Goal: Transaction & Acquisition: Book appointment/travel/reservation

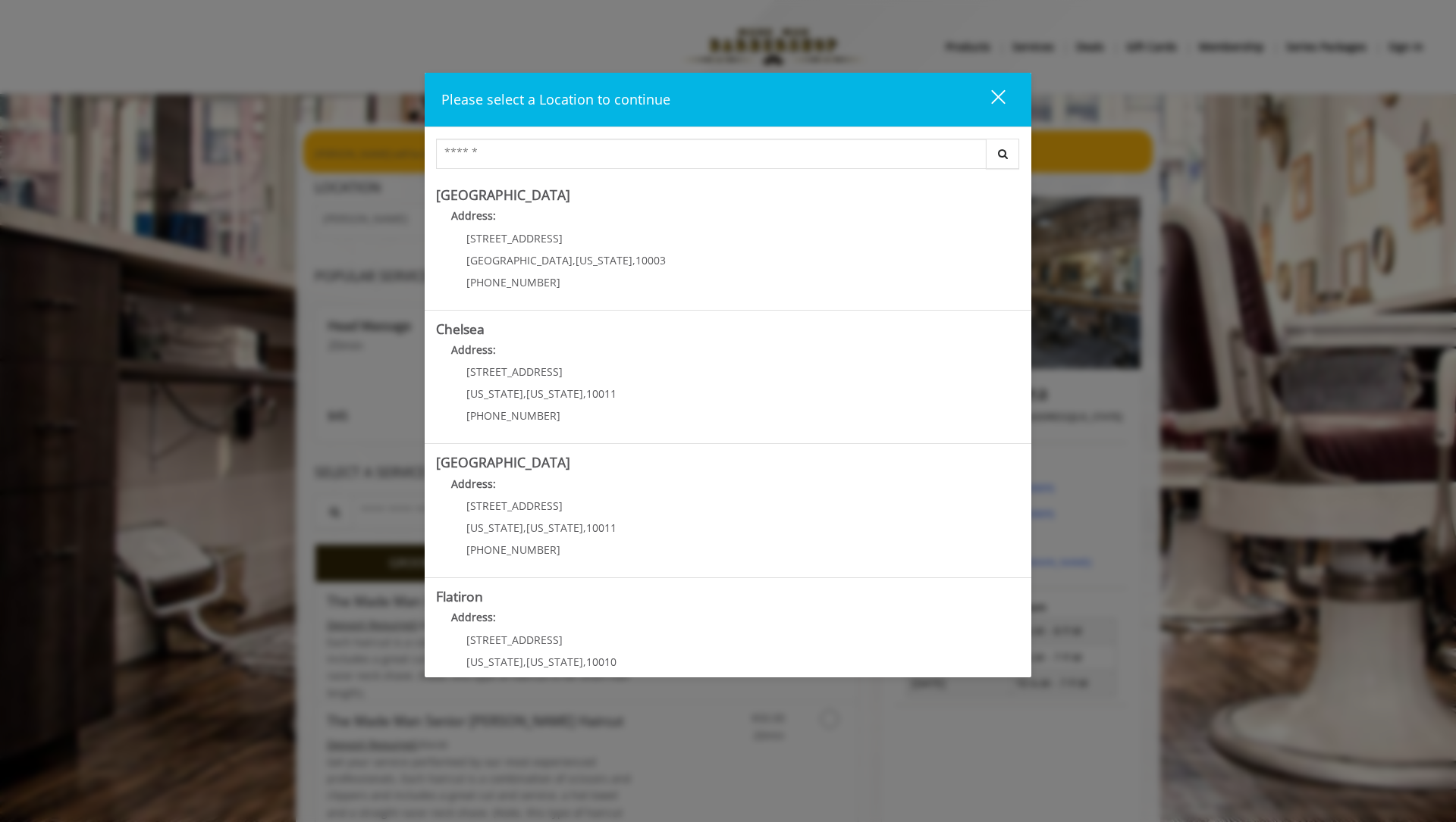
click at [1017, 93] on div "Please select a Location to continue close" at bounding box center [727, 100] width 606 height 55
click at [1000, 97] on div "close dialog" at bounding box center [998, 97] width 14 height 14
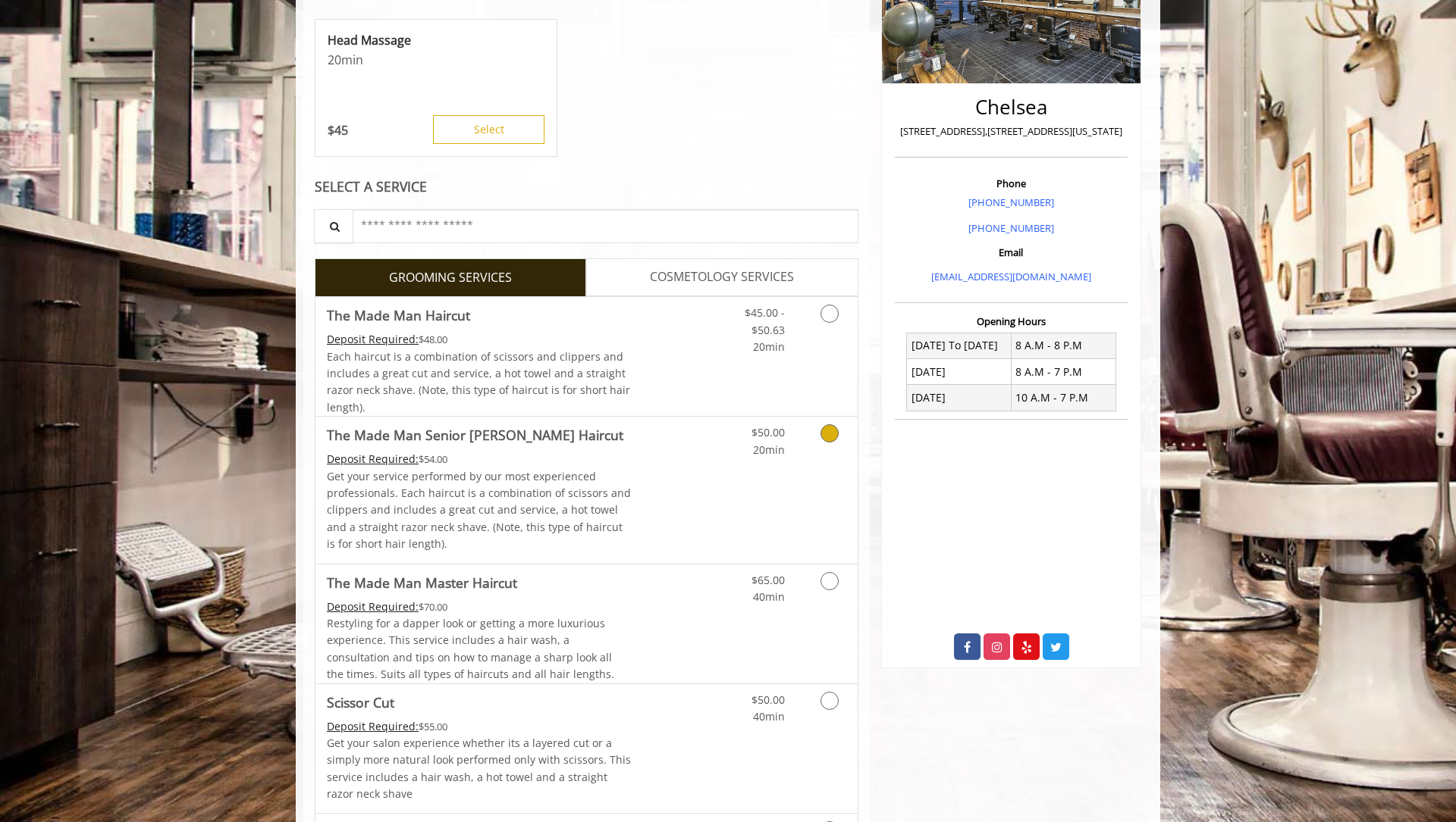
scroll to position [303, 0]
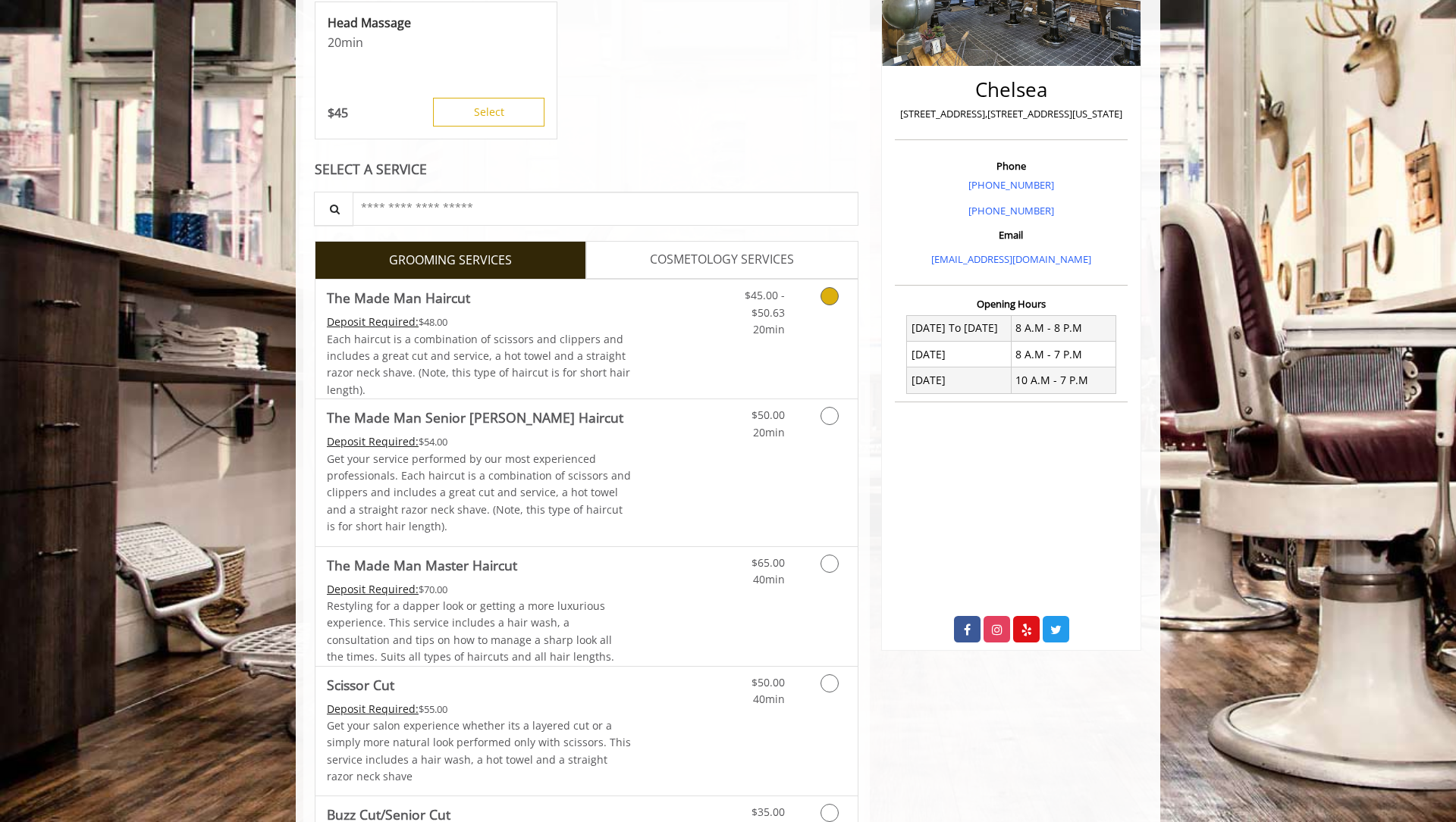
click at [840, 308] on link "Grooming services" at bounding box center [826, 309] width 39 height 59
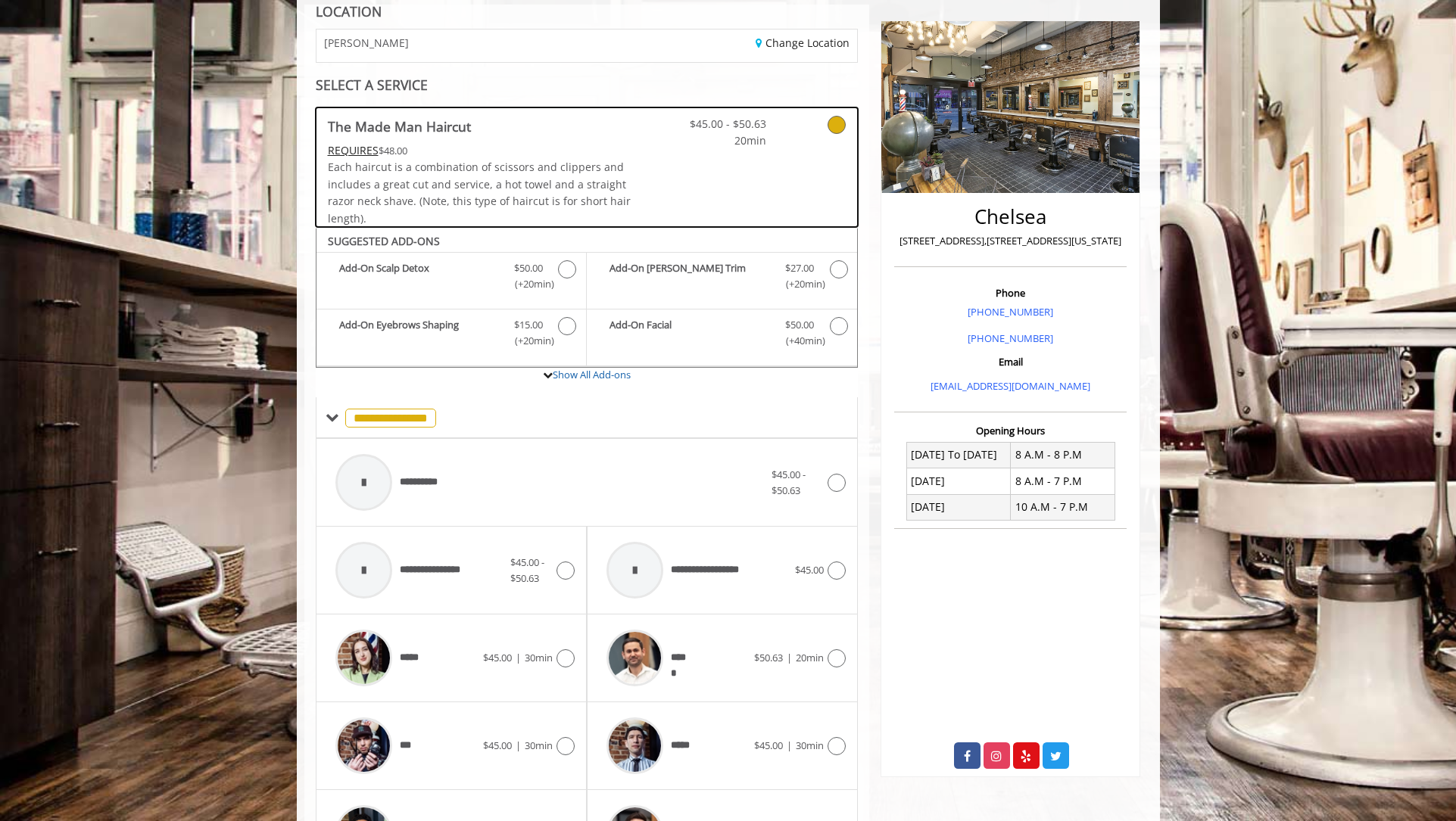
scroll to position [100, 0]
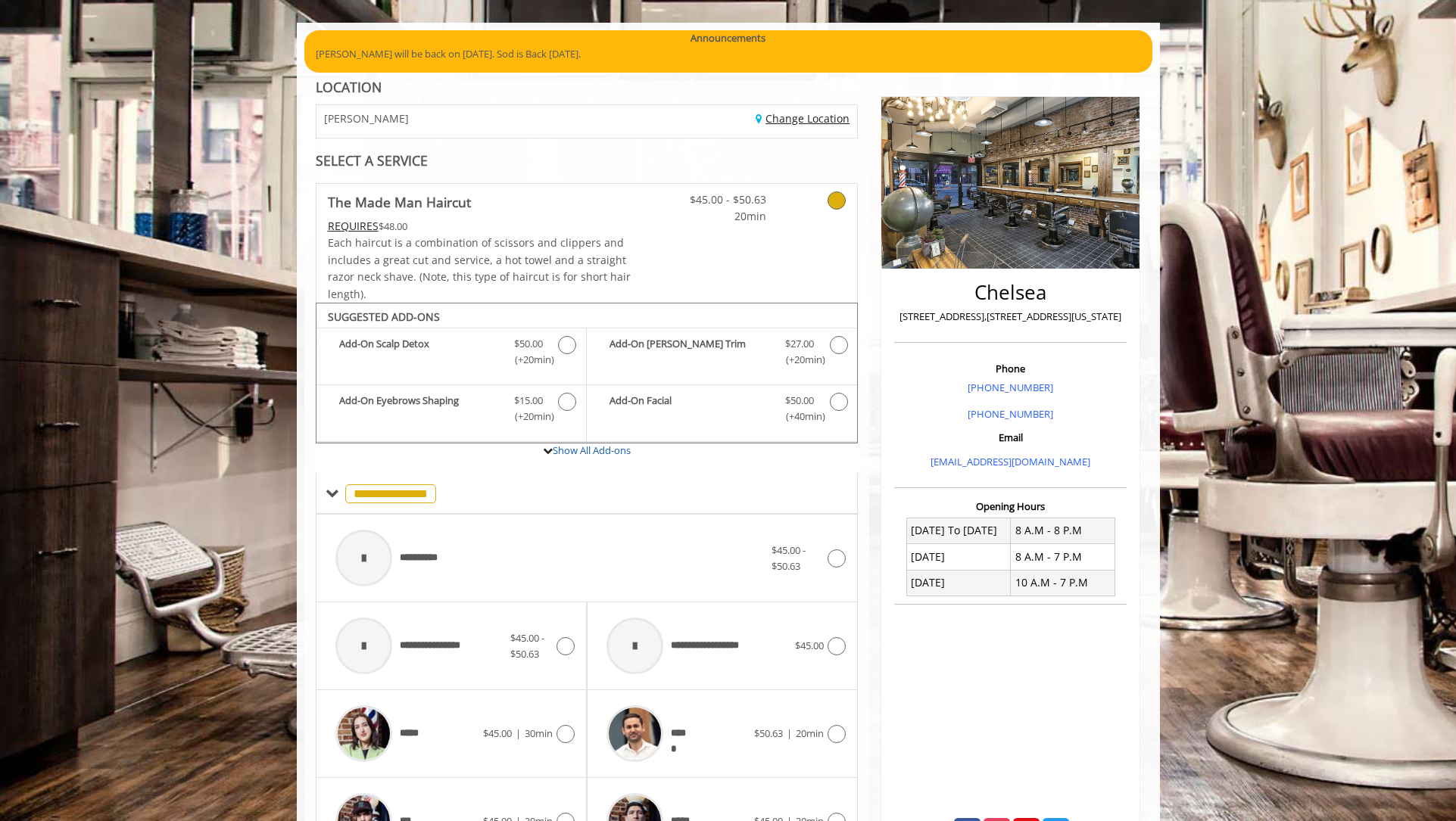
click at [790, 120] on link "Change Location" at bounding box center [803, 118] width 94 height 14
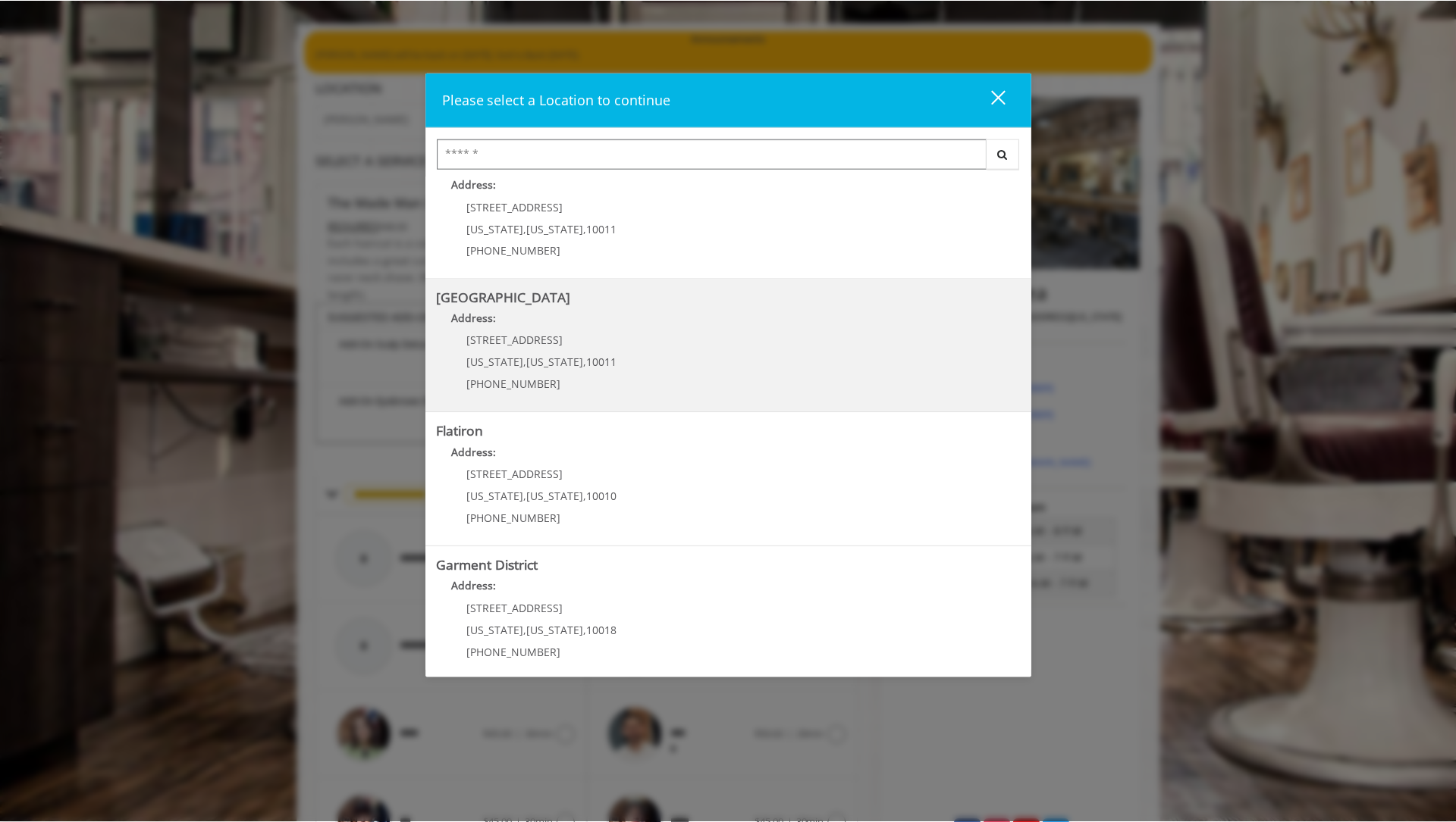
scroll to position [176, 0]
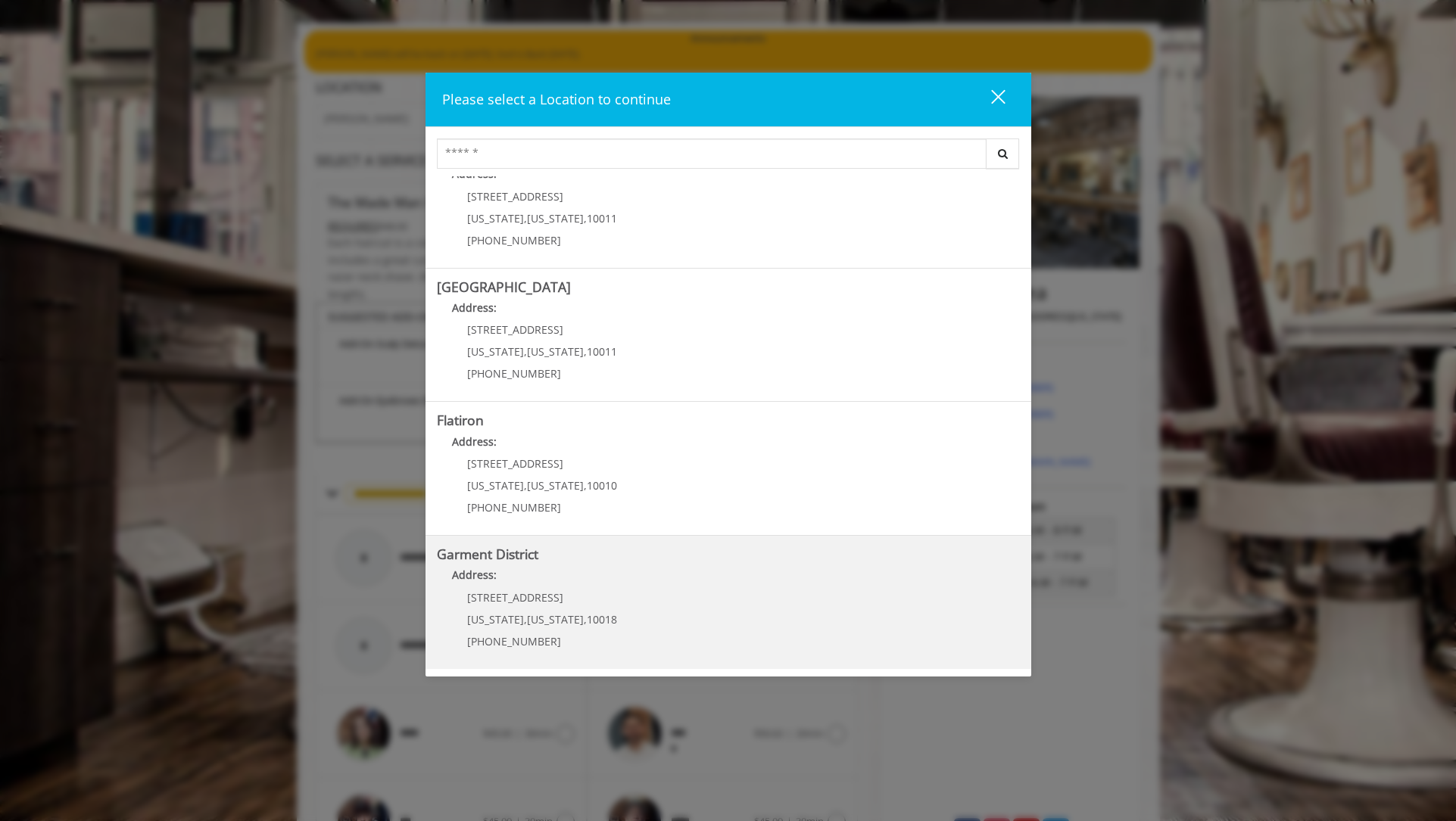
click at [588, 582] on District "Address:" at bounding box center [728, 579] width 583 height 24
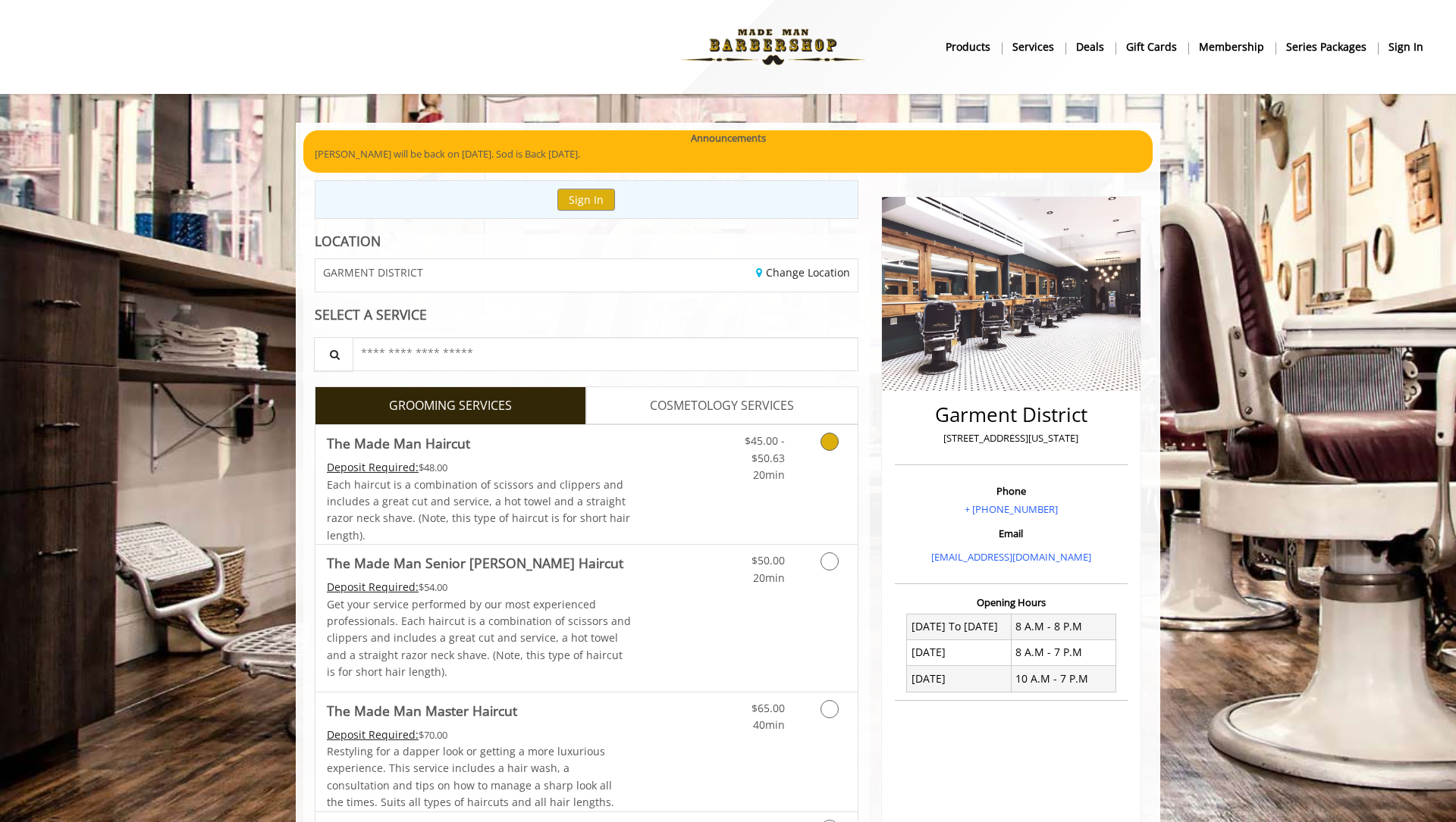
click at [834, 449] on icon "Grooming services" at bounding box center [829, 442] width 18 height 18
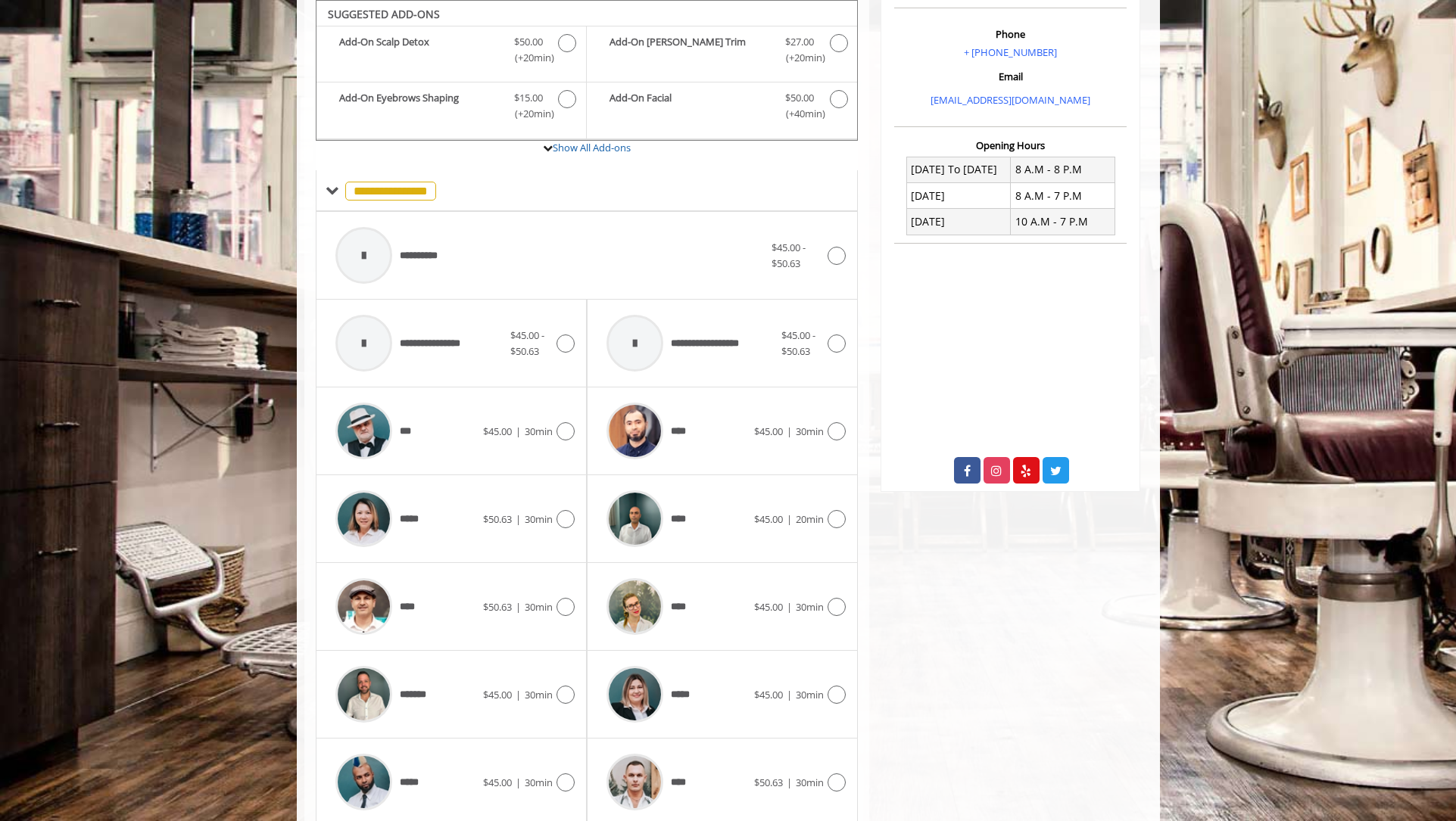
scroll to position [515, 0]
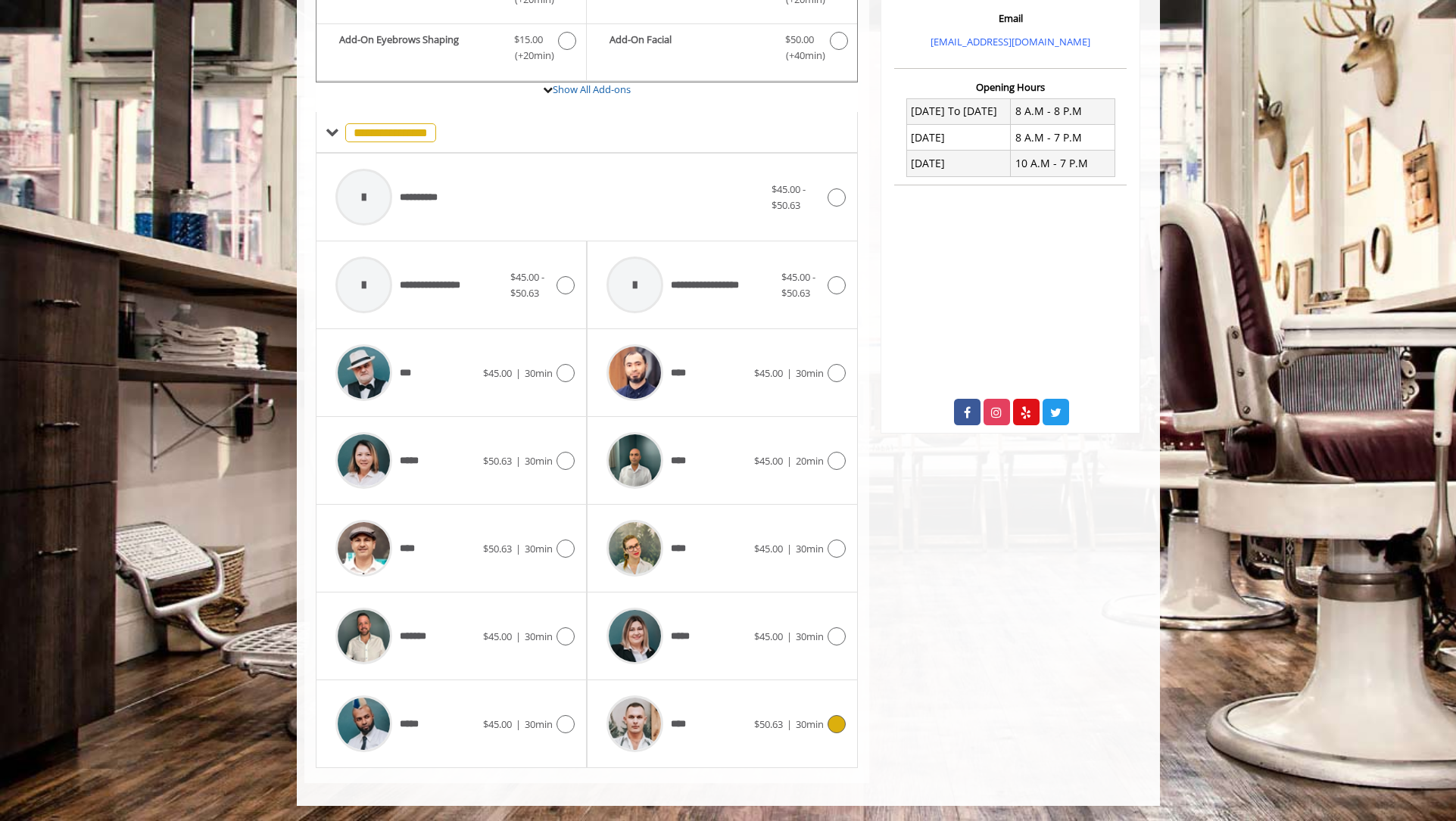
click at [835, 726] on icon at bounding box center [836, 725] width 18 height 18
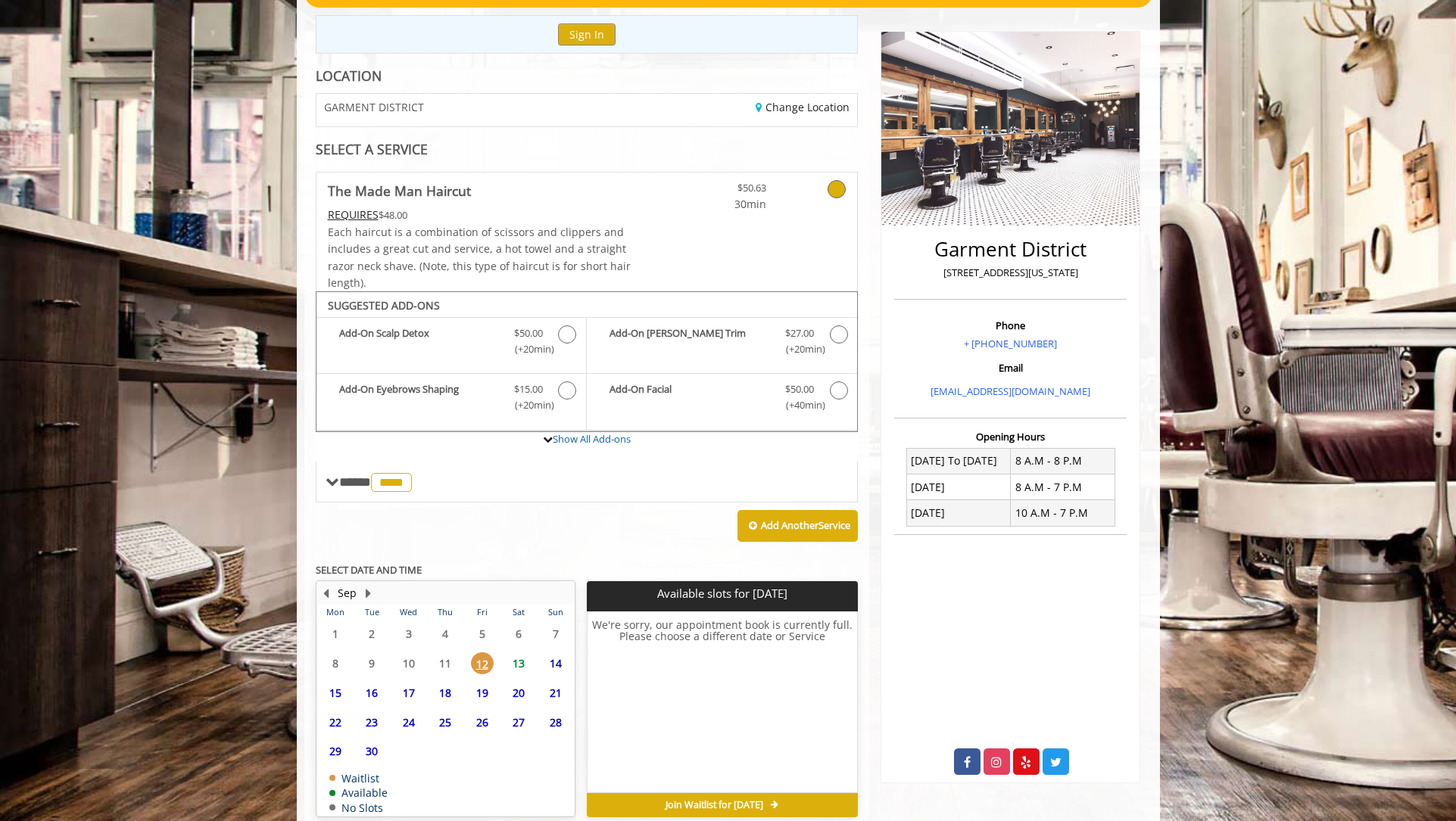
scroll to position [235, 0]
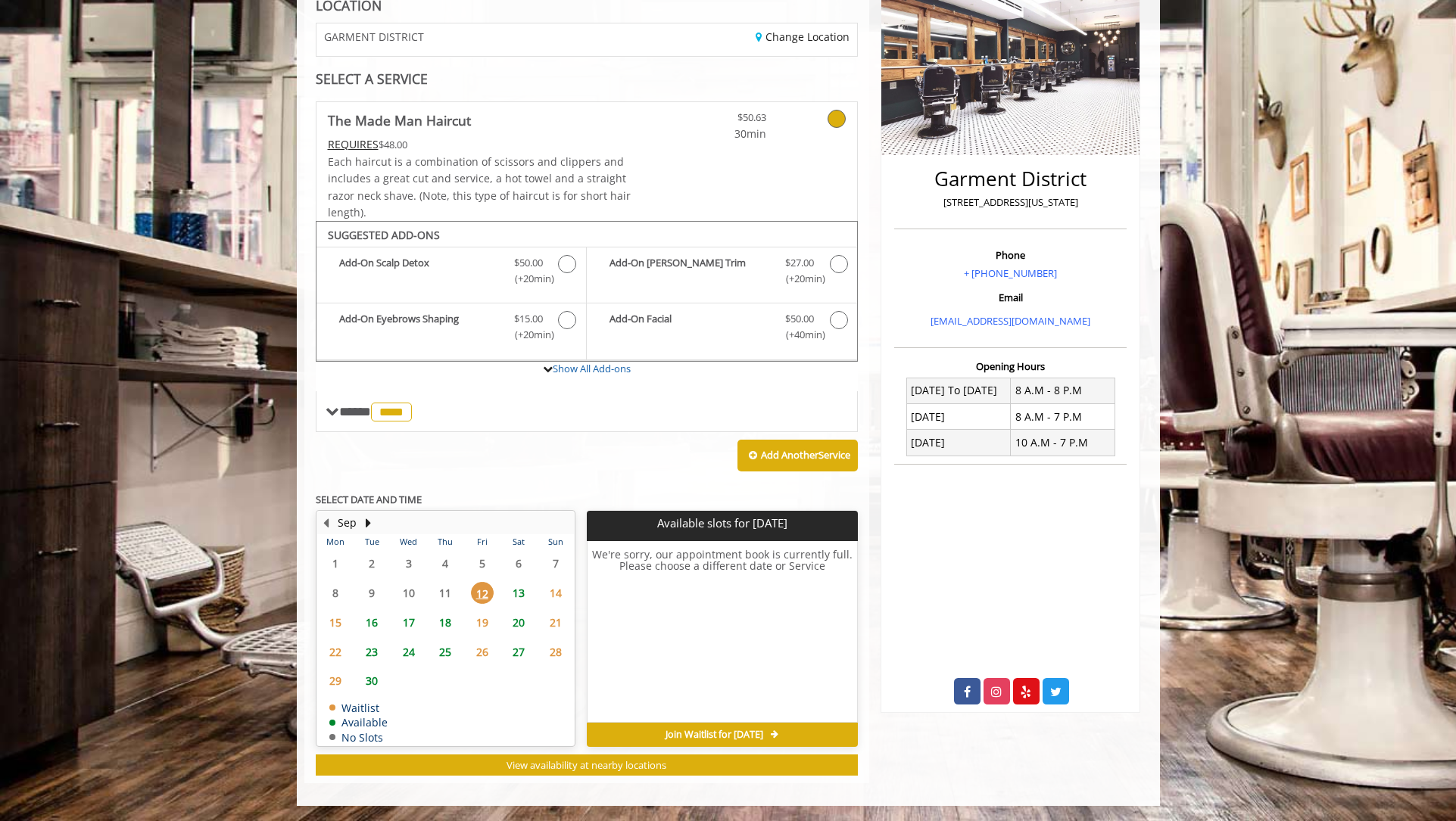
click at [409, 624] on span "17" at bounding box center [409, 622] width 23 height 22
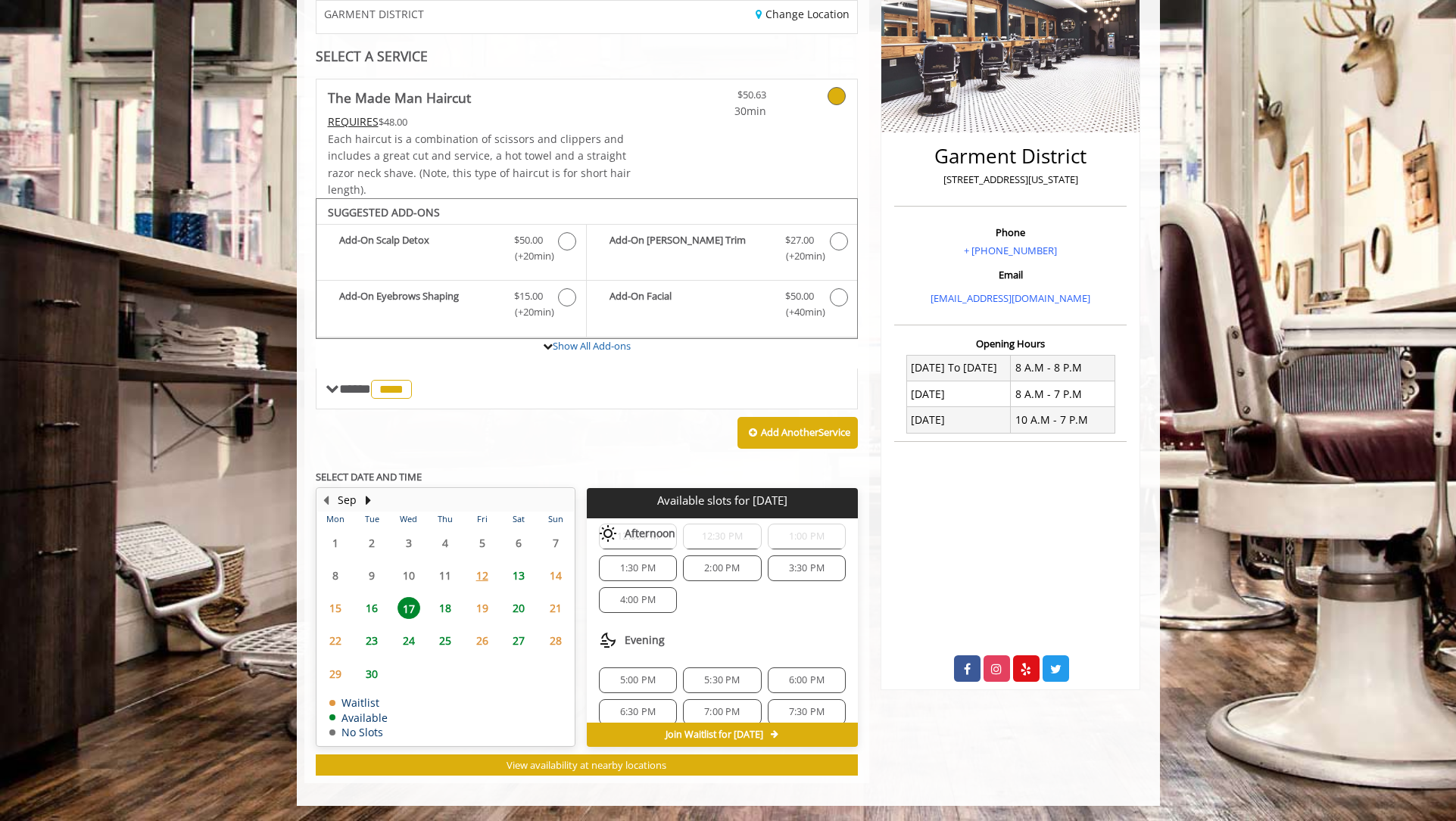
scroll to position [163, 0]
click at [654, 699] on span "6:30 PM" at bounding box center [637, 698] width 36 height 12
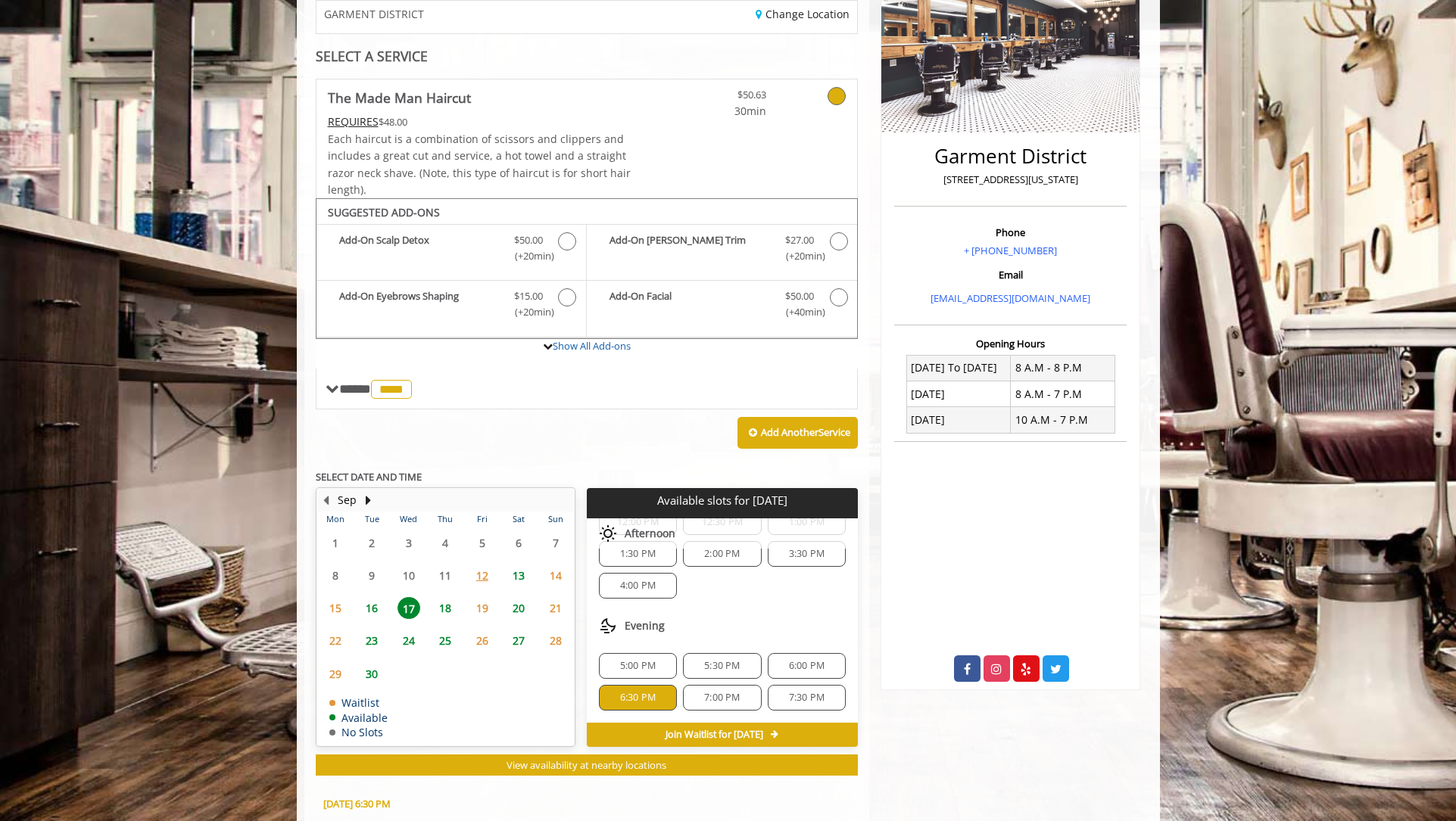
scroll to position [532, 0]
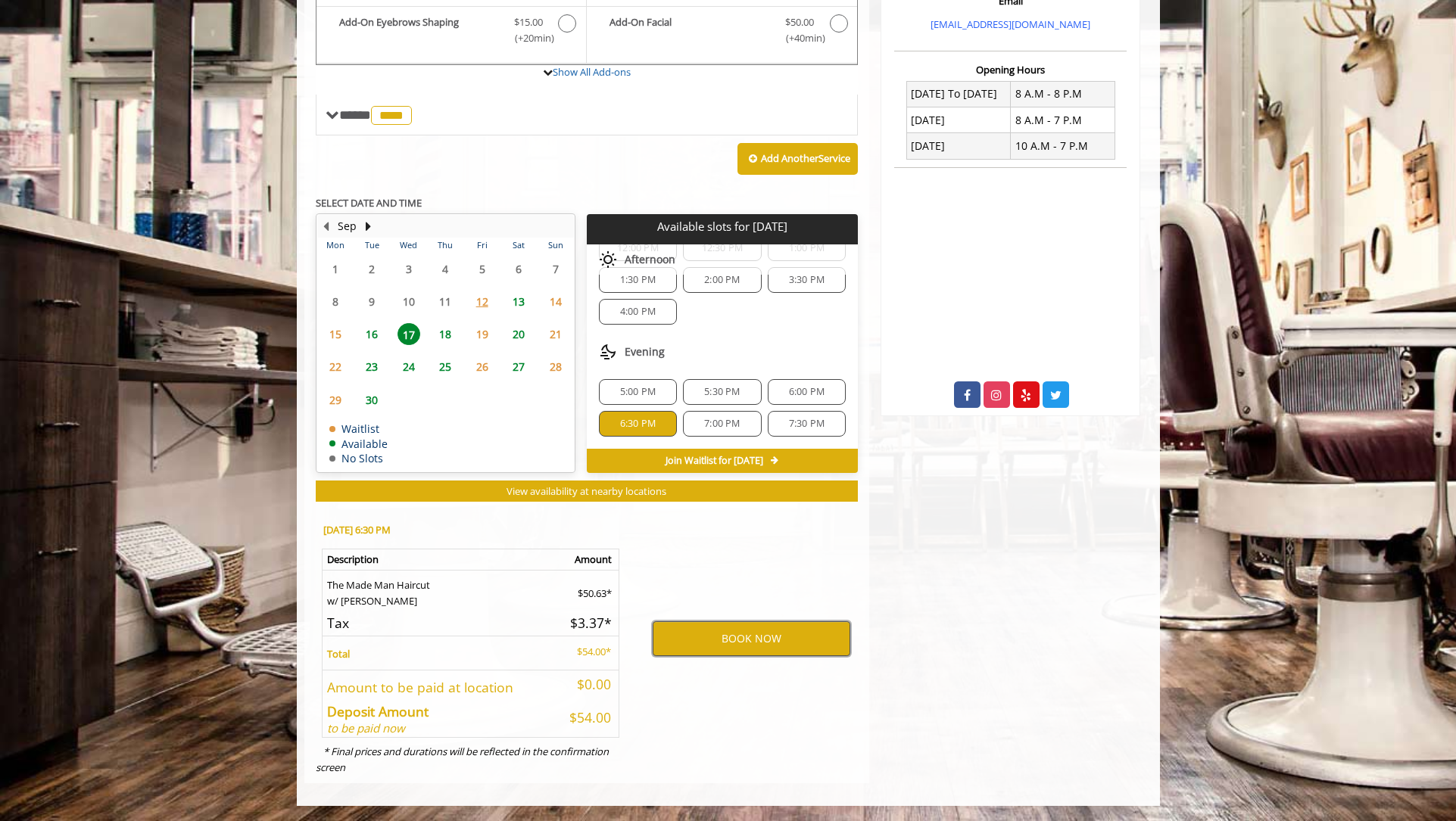
click at [767, 641] on button "BOOK NOW" at bounding box center [751, 639] width 197 height 35
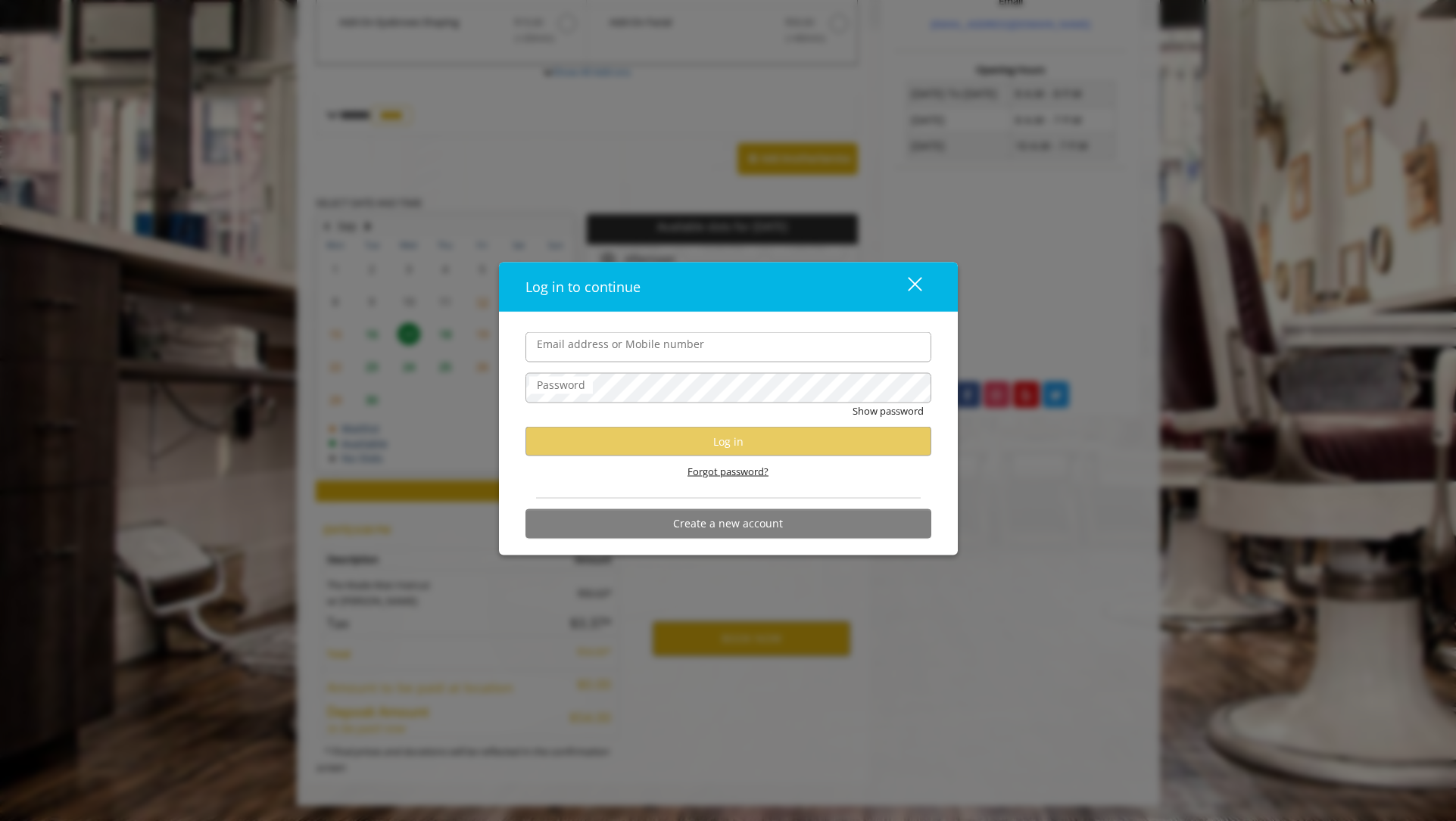
type input "**********"
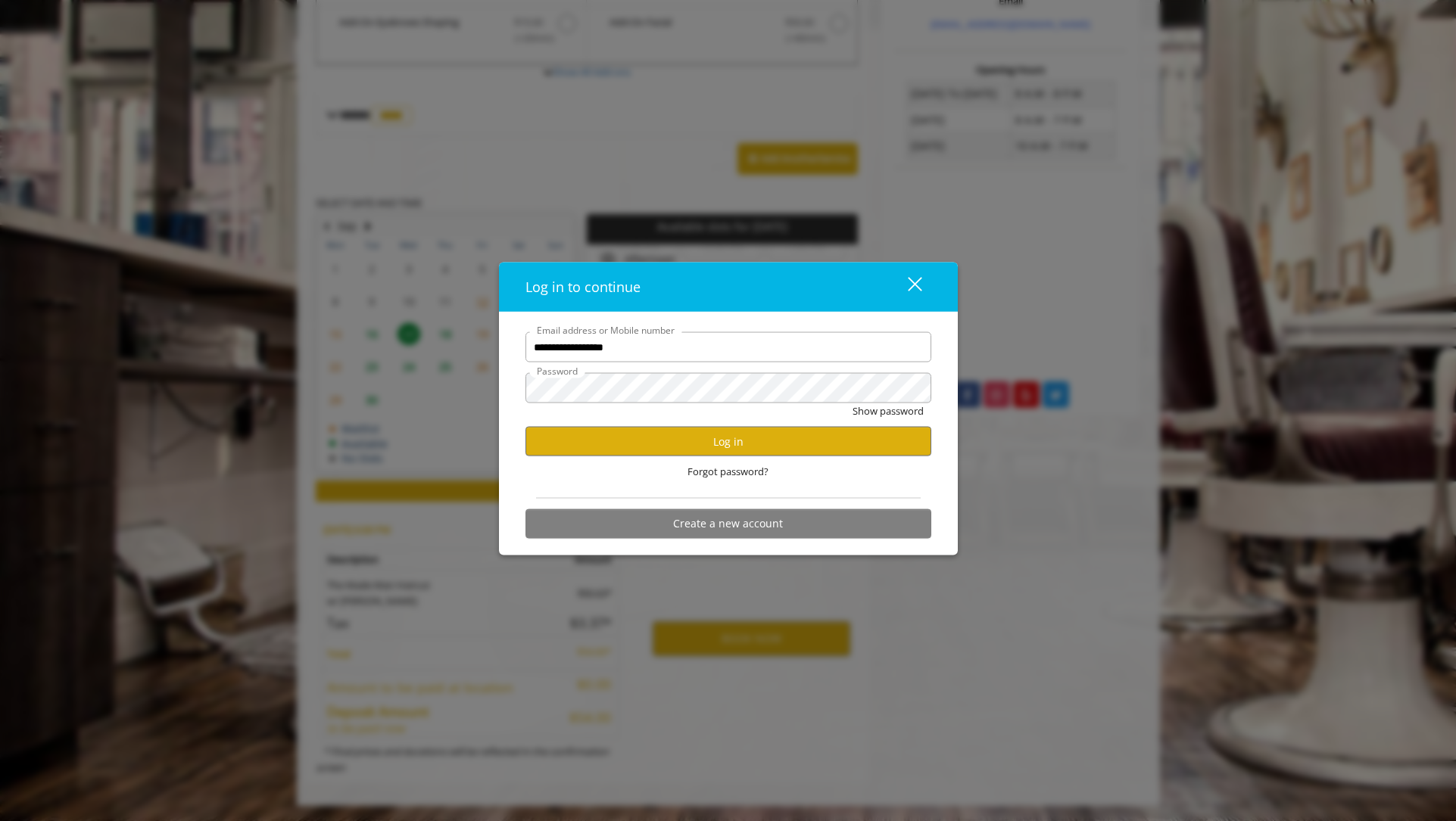
scroll to position [0, 0]
click at [672, 447] on button "Log in" at bounding box center [728, 441] width 406 height 30
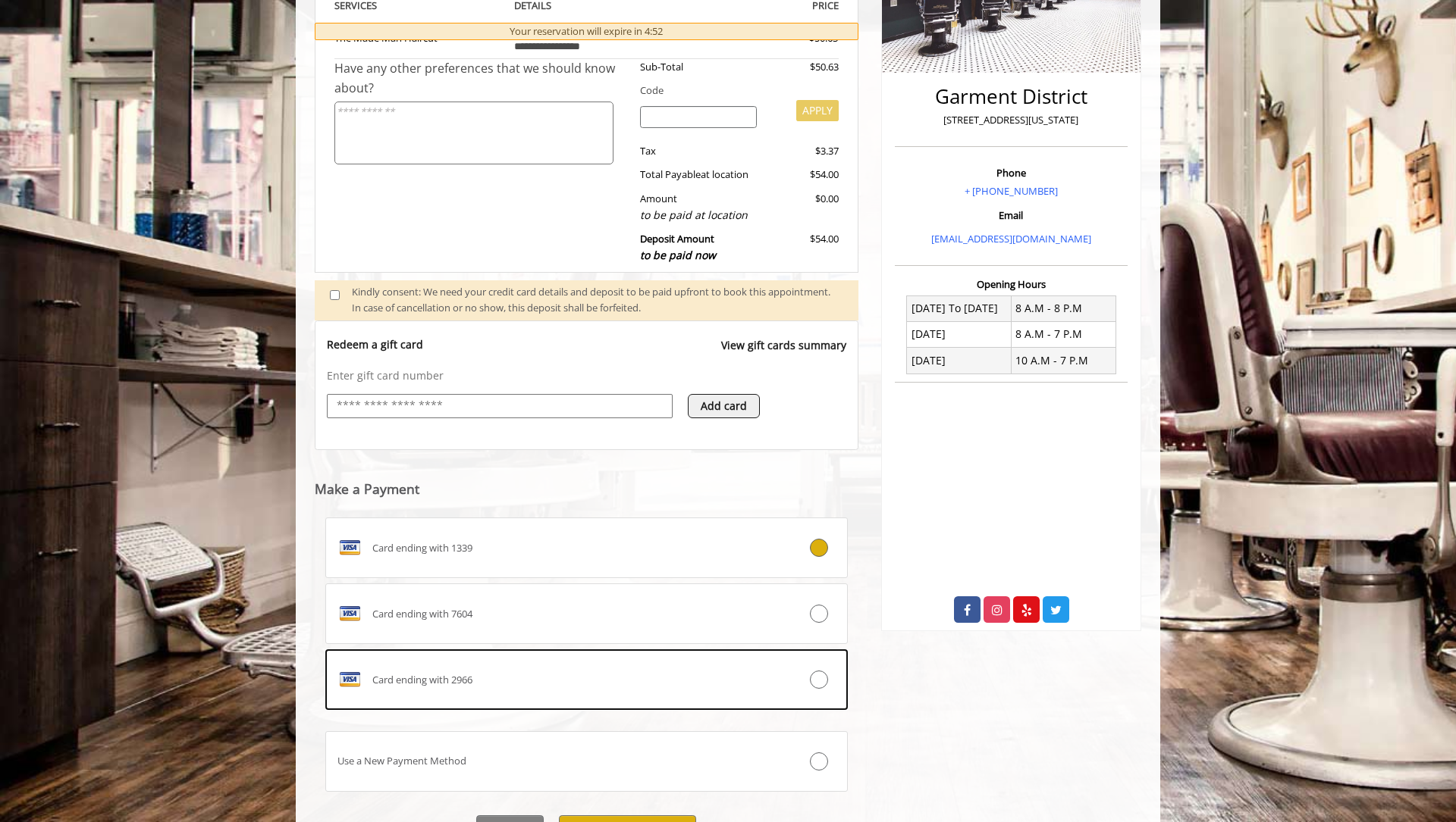
scroll to position [398, 0]
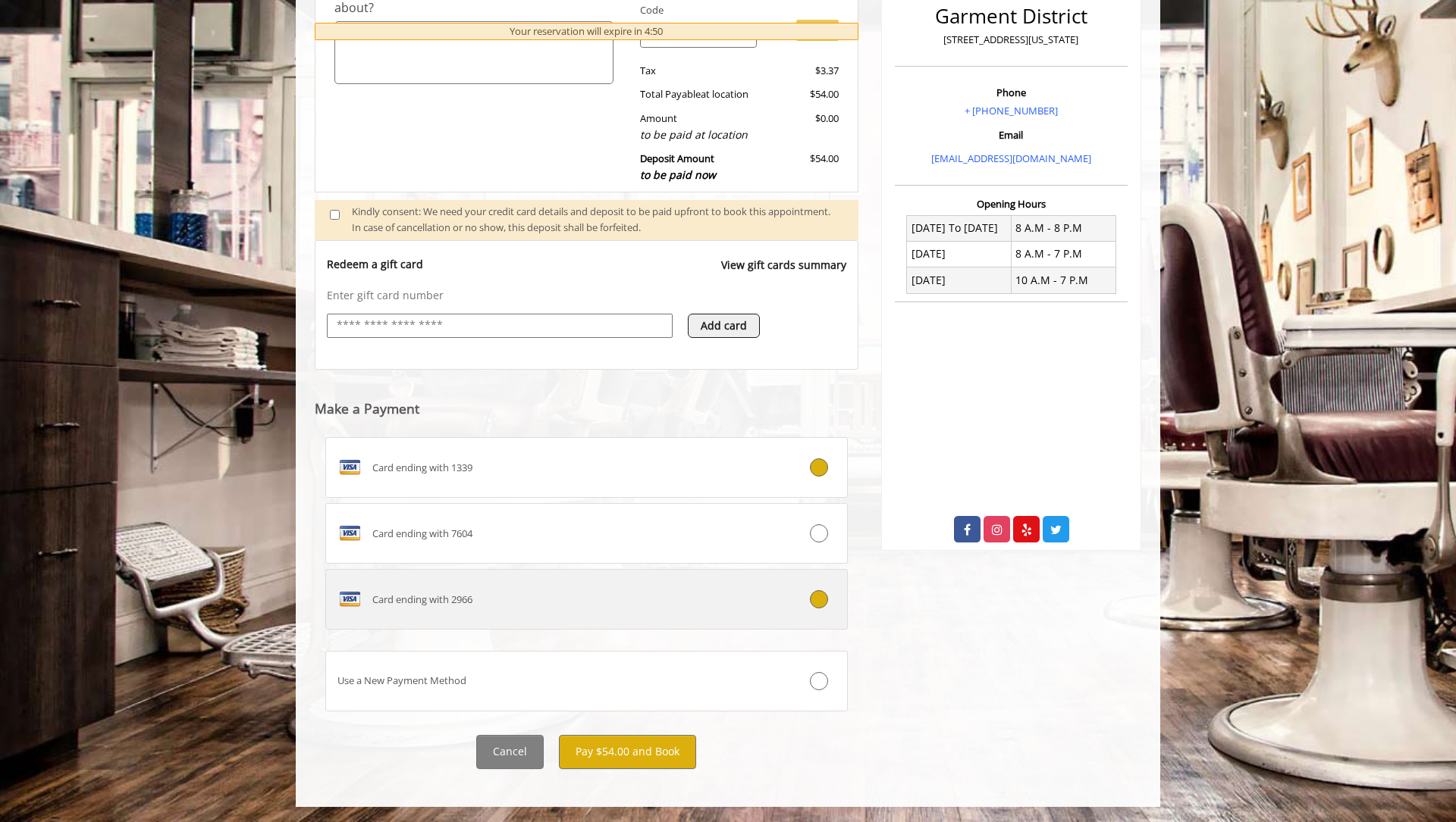
click at [819, 598] on icon at bounding box center [819, 599] width 18 height 18
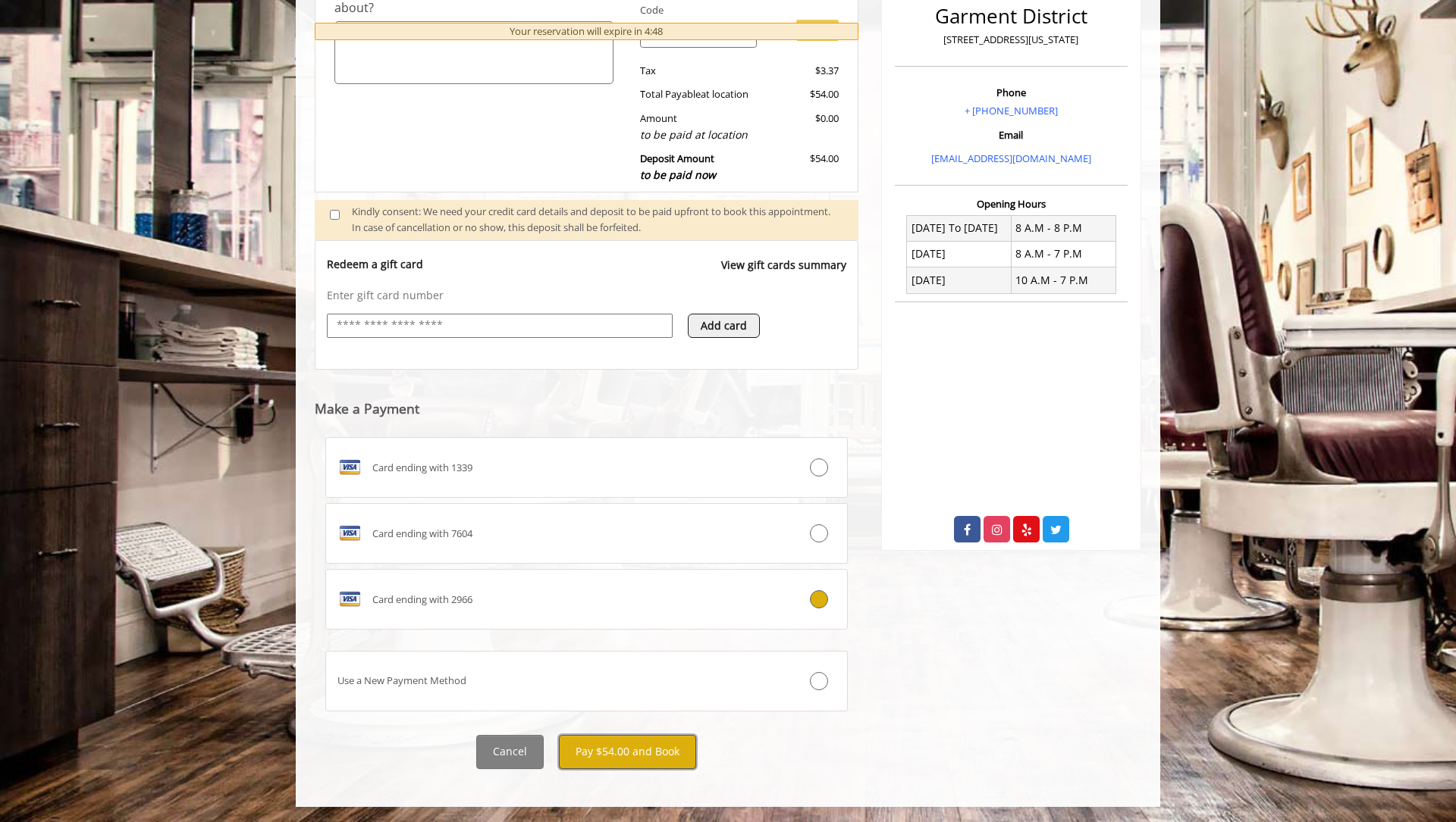
click at [632, 744] on button "Pay $54.00 and Book" at bounding box center [628, 752] width 137 height 34
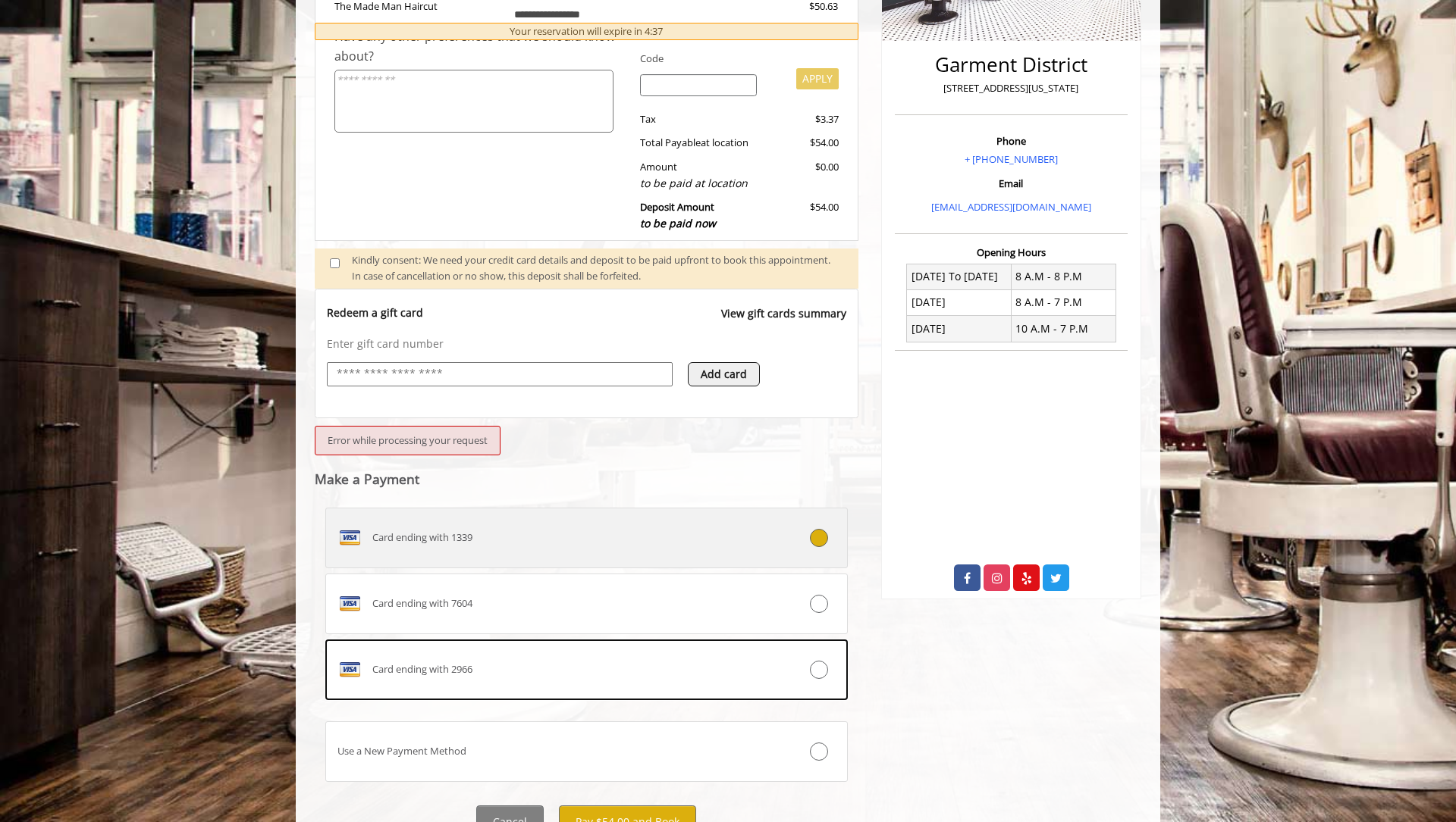
scroll to position [421, 0]
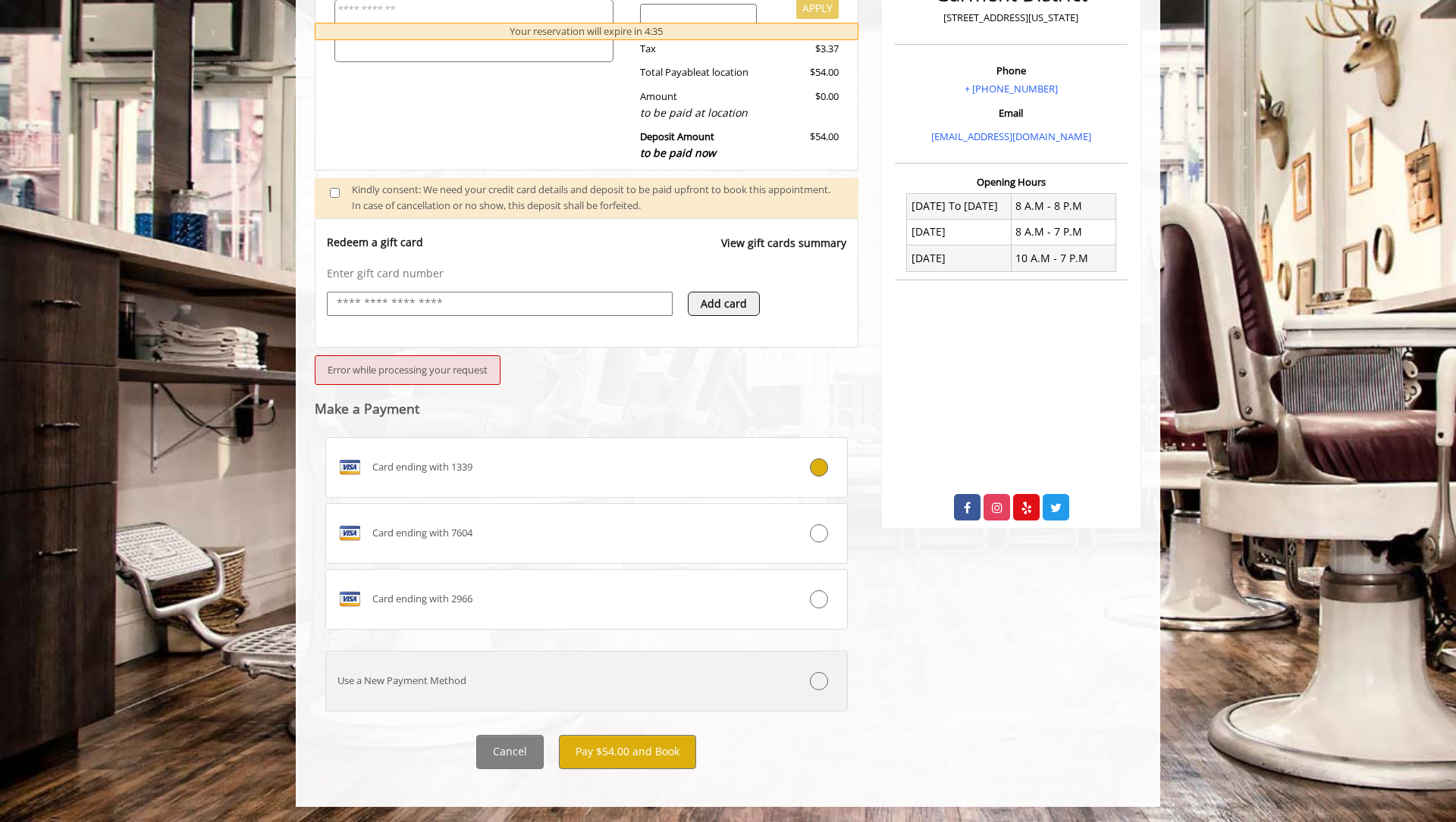
click at [786, 702] on label "Use a New Payment Method" at bounding box center [587, 681] width 523 height 61
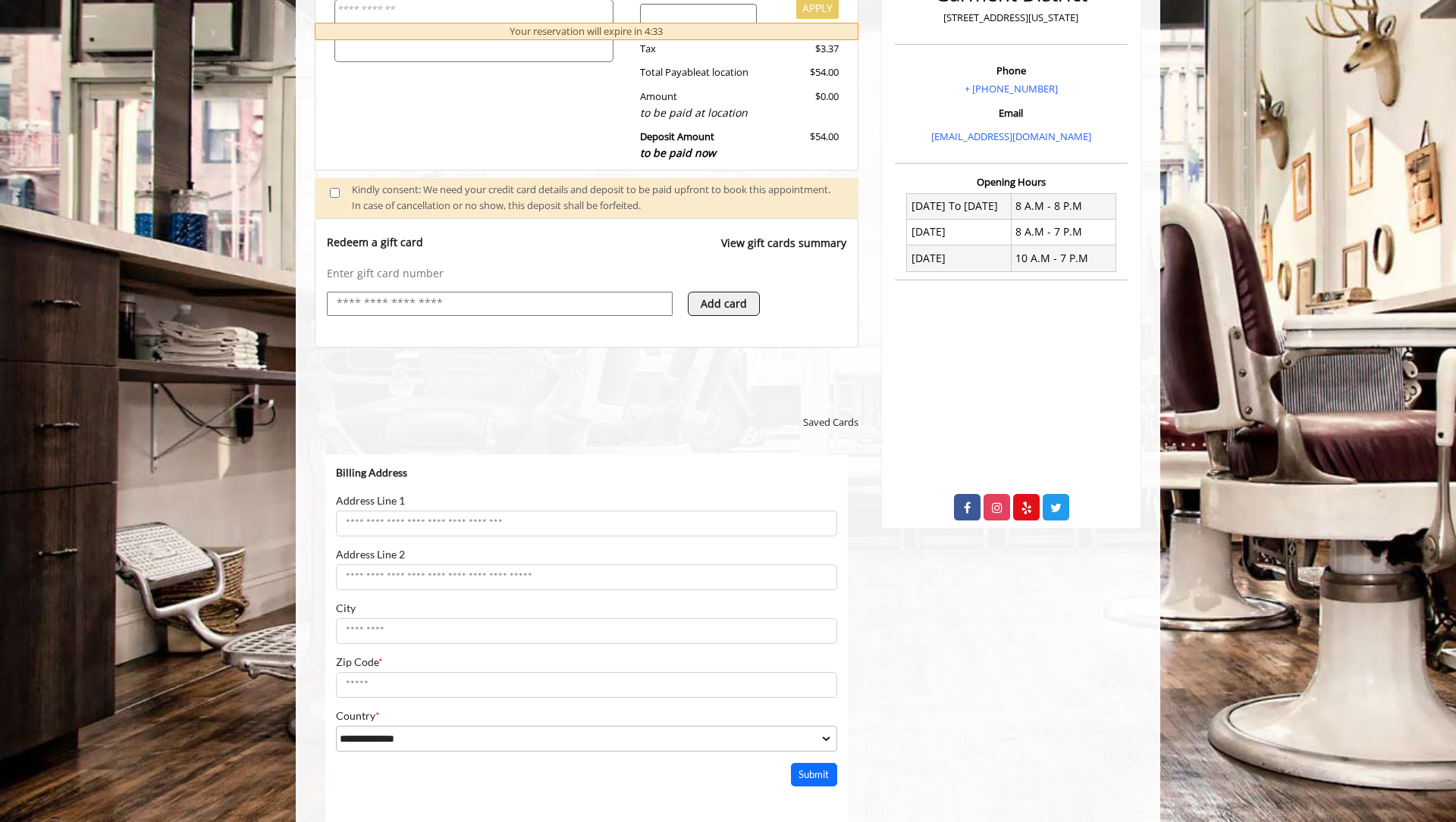
scroll to position [0, 0]
select select "***"
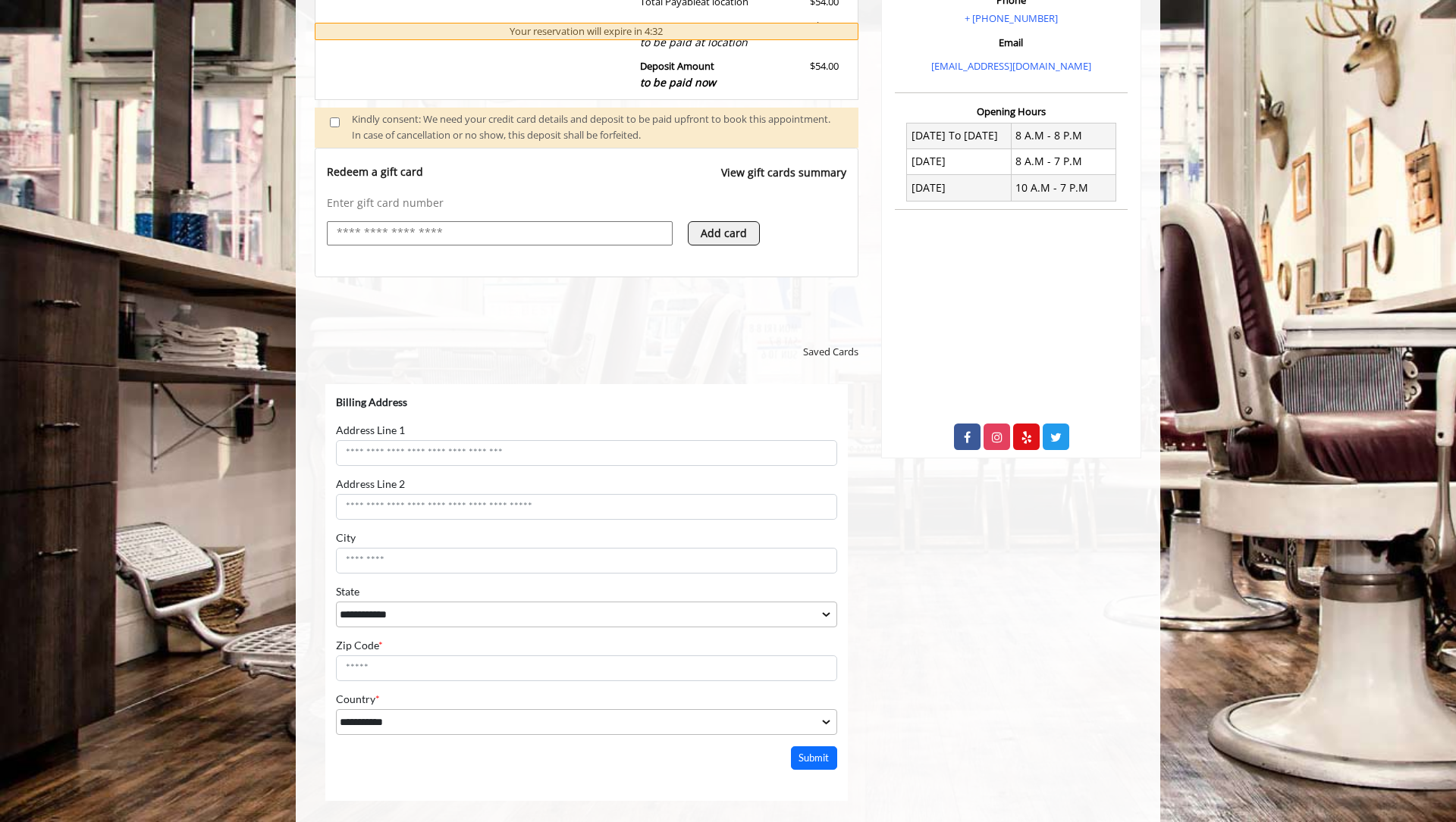
scroll to position [591, 0]
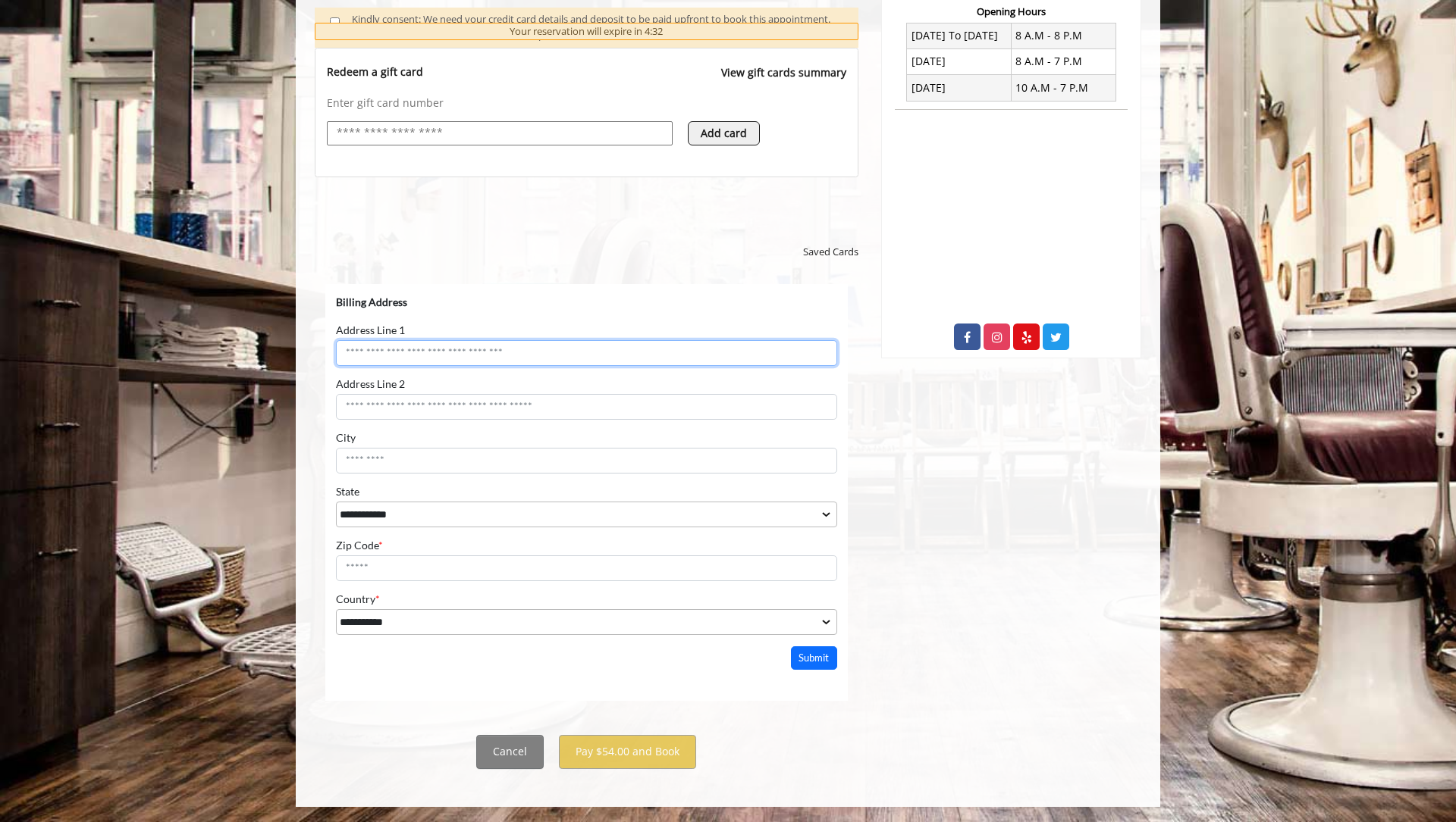
click at [474, 351] on input "Address Line 1" at bounding box center [587, 353] width 501 height 26
type input "**********"
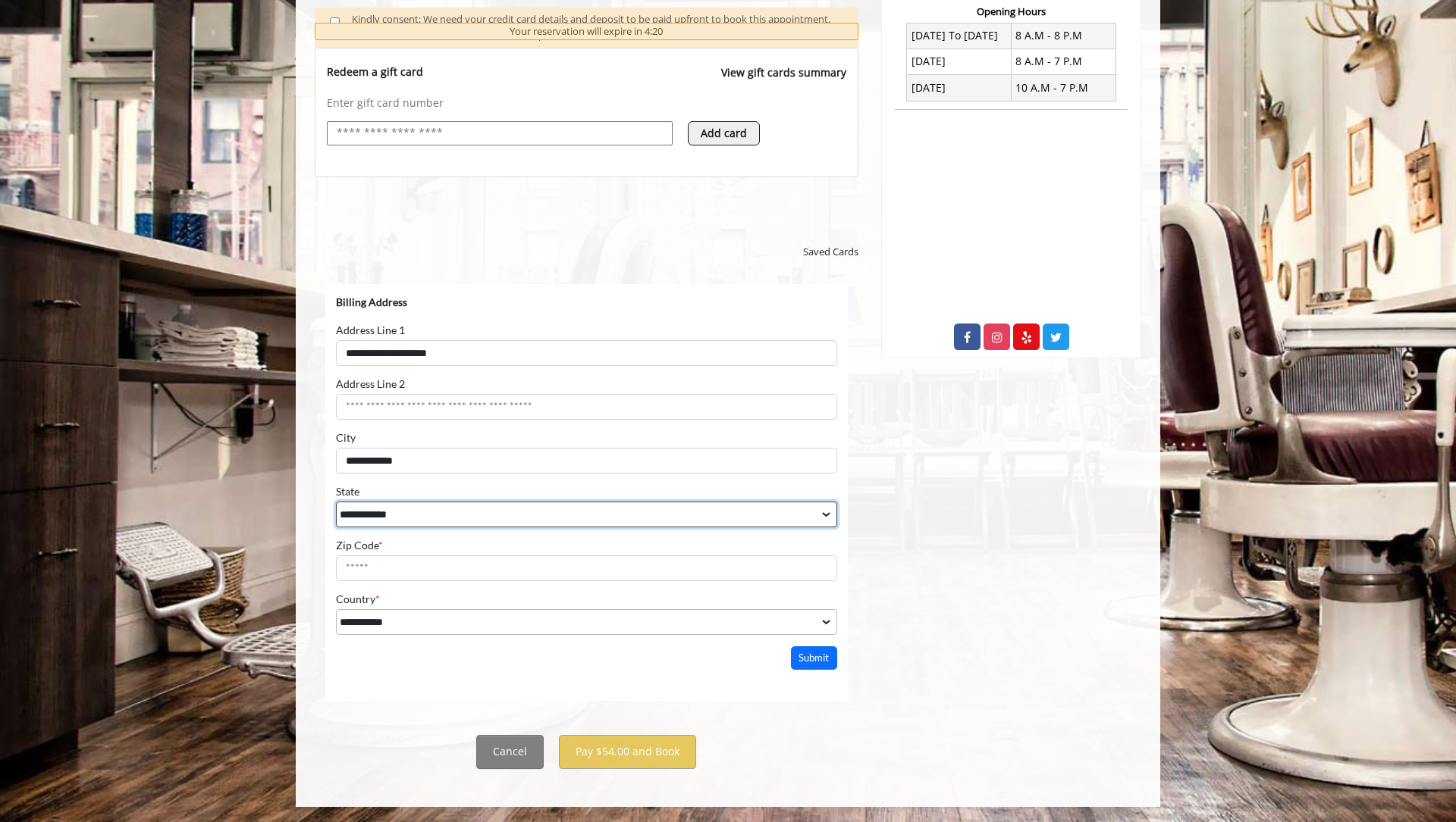
click at [396, 514] on select "**********" at bounding box center [587, 514] width 501 height 26
select select "**"
click at [336, 501] on select "**********" at bounding box center [587, 514] width 501 height 26
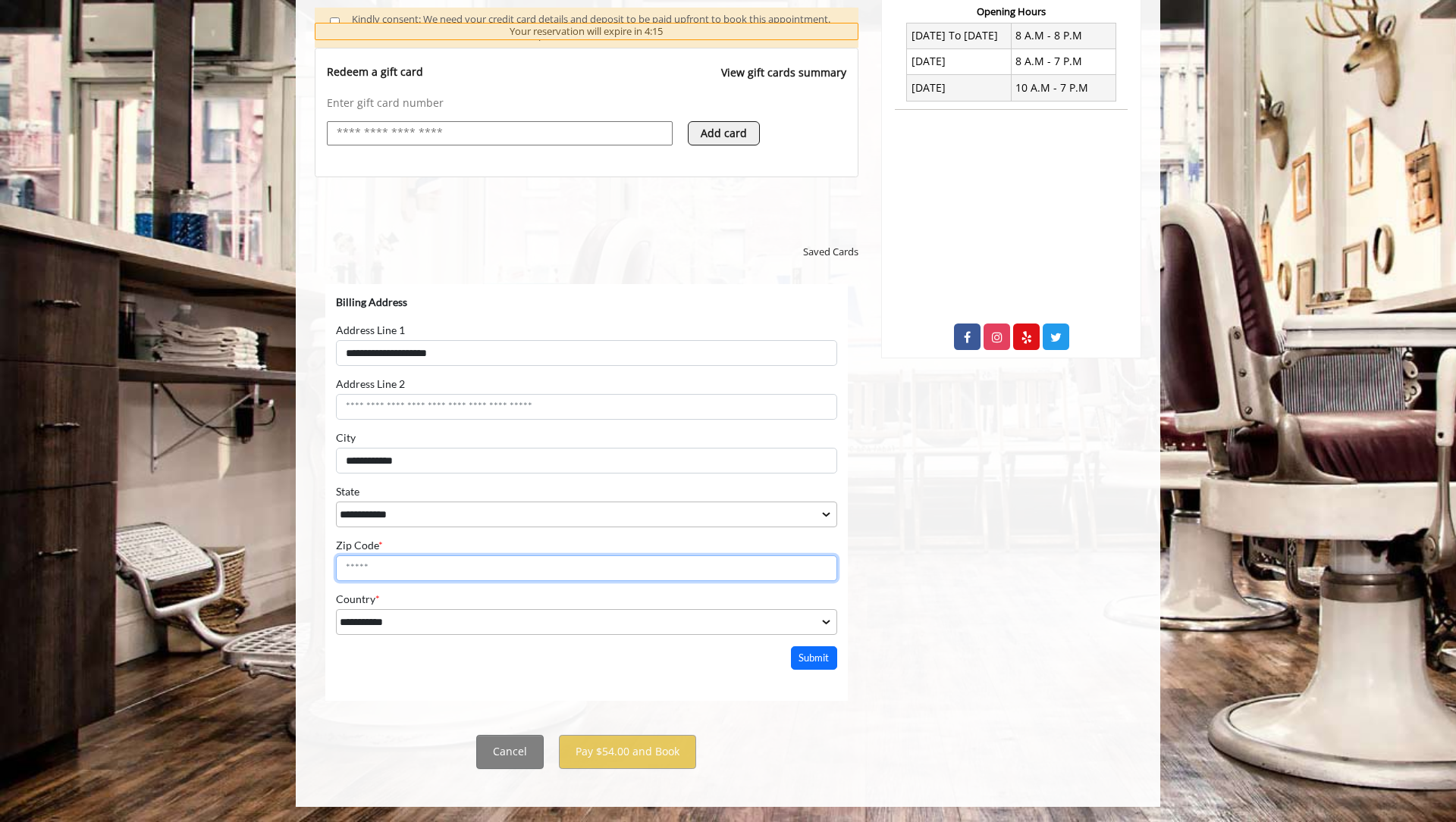
click at [421, 564] on input "Zip Code *" at bounding box center [587, 568] width 501 height 26
type input "*****"
click at [815, 662] on button "Submit" at bounding box center [815, 657] width 47 height 24
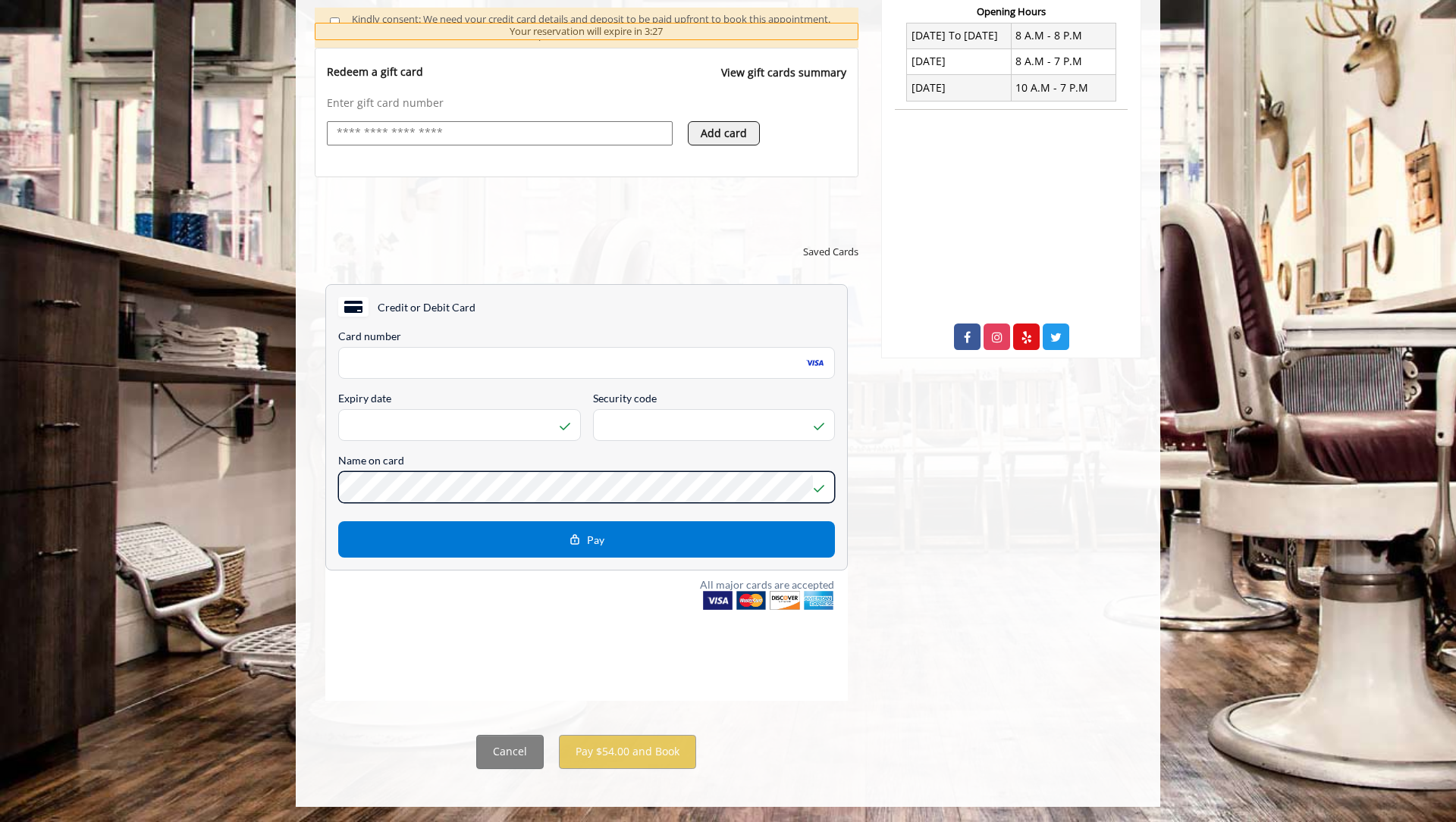
click at [590, 609] on html "**********" at bounding box center [587, 446] width 523 height 326
click at [623, 543] on button "Pay" at bounding box center [587, 539] width 497 height 36
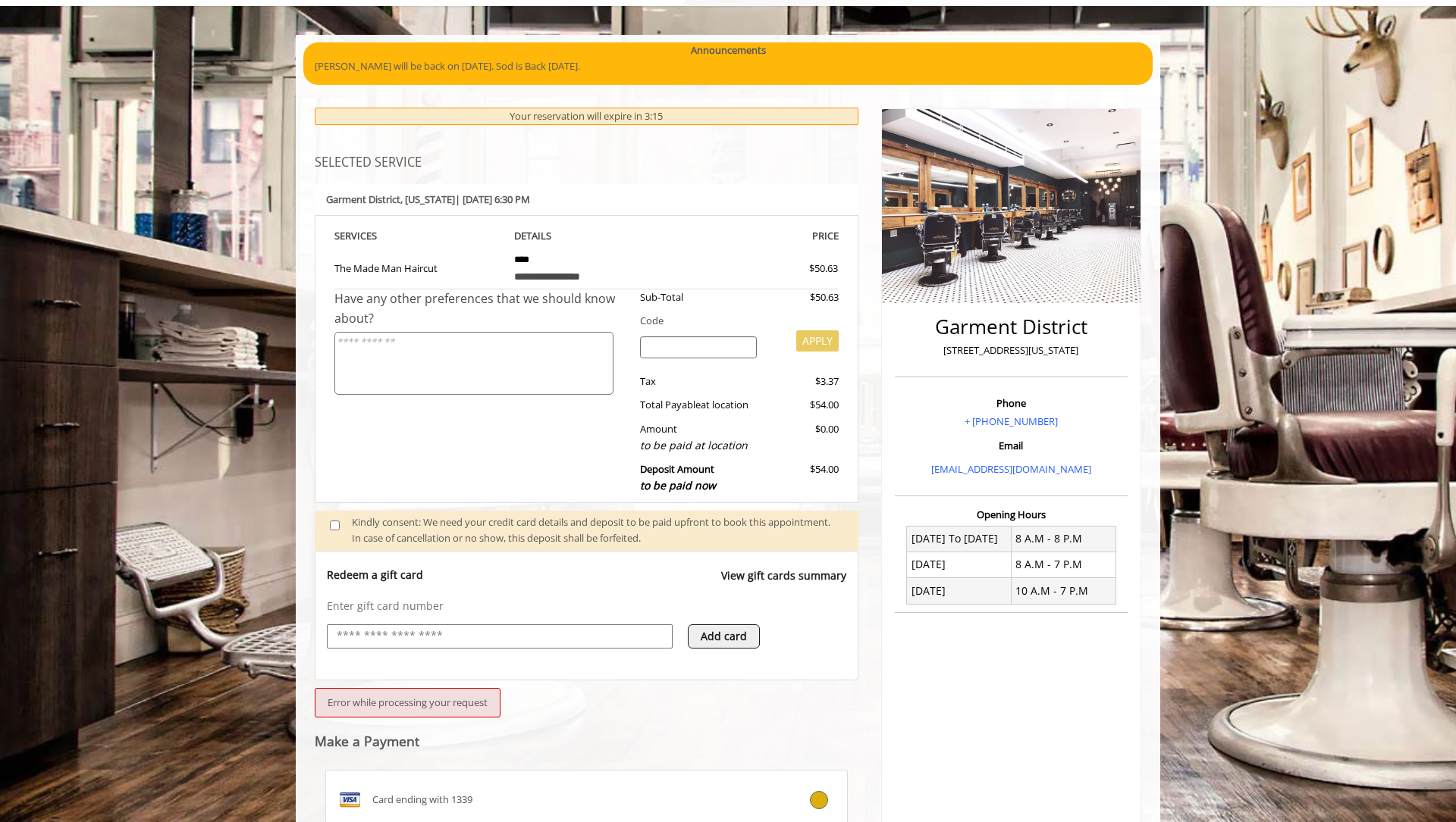
scroll to position [0, 0]
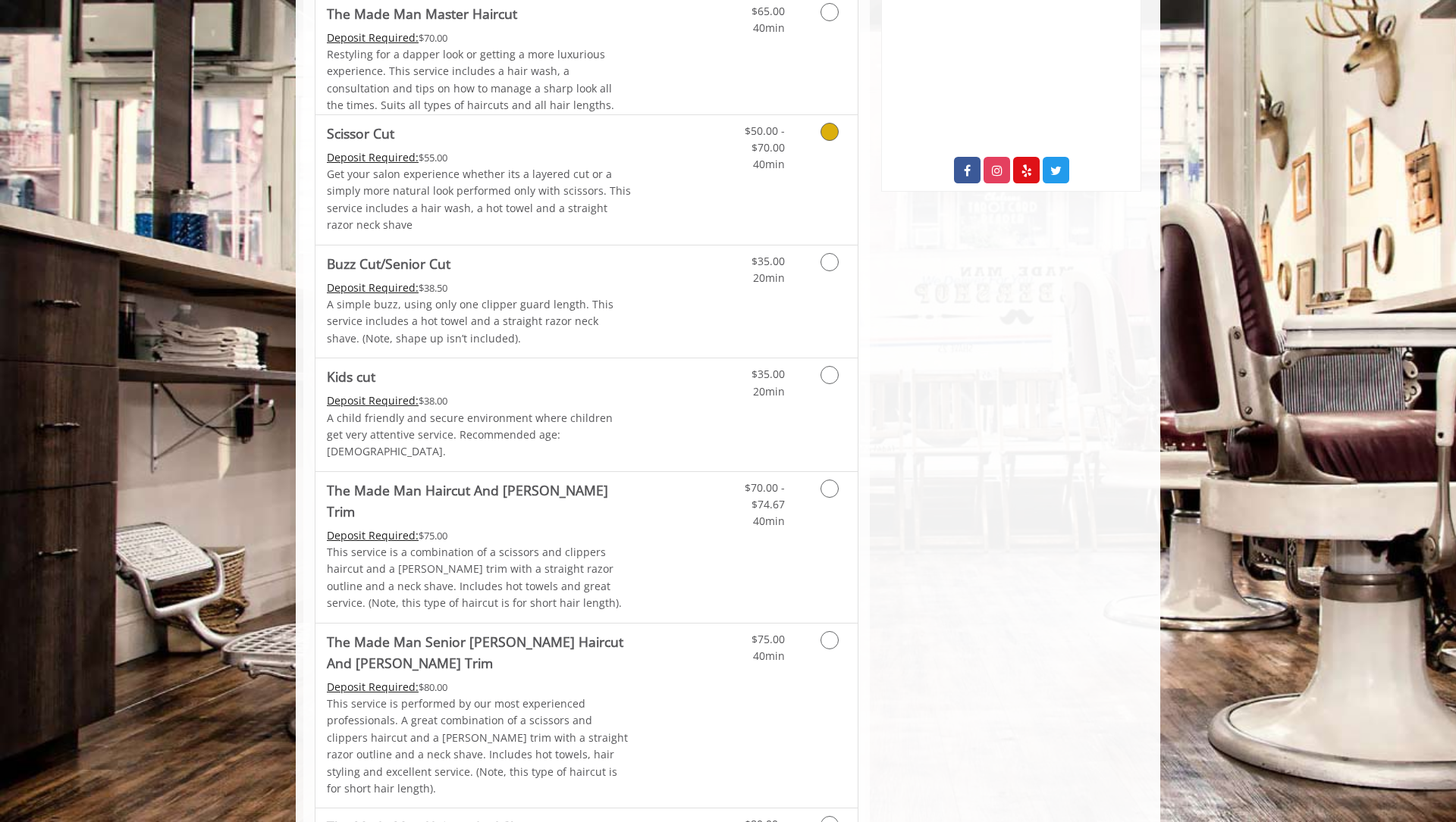
scroll to position [303, 0]
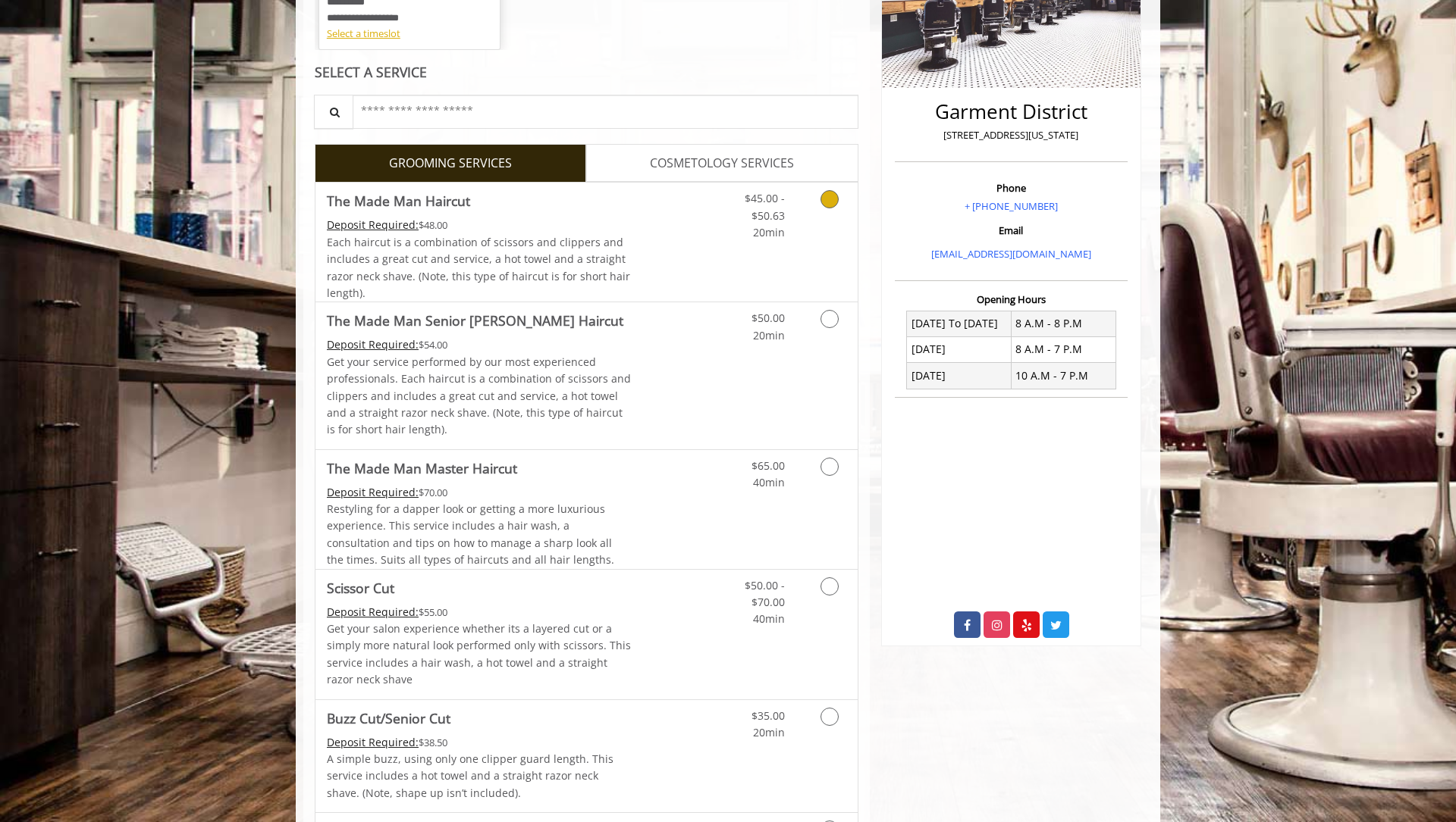
click at [819, 193] on link "Grooming services" at bounding box center [826, 211] width 39 height 59
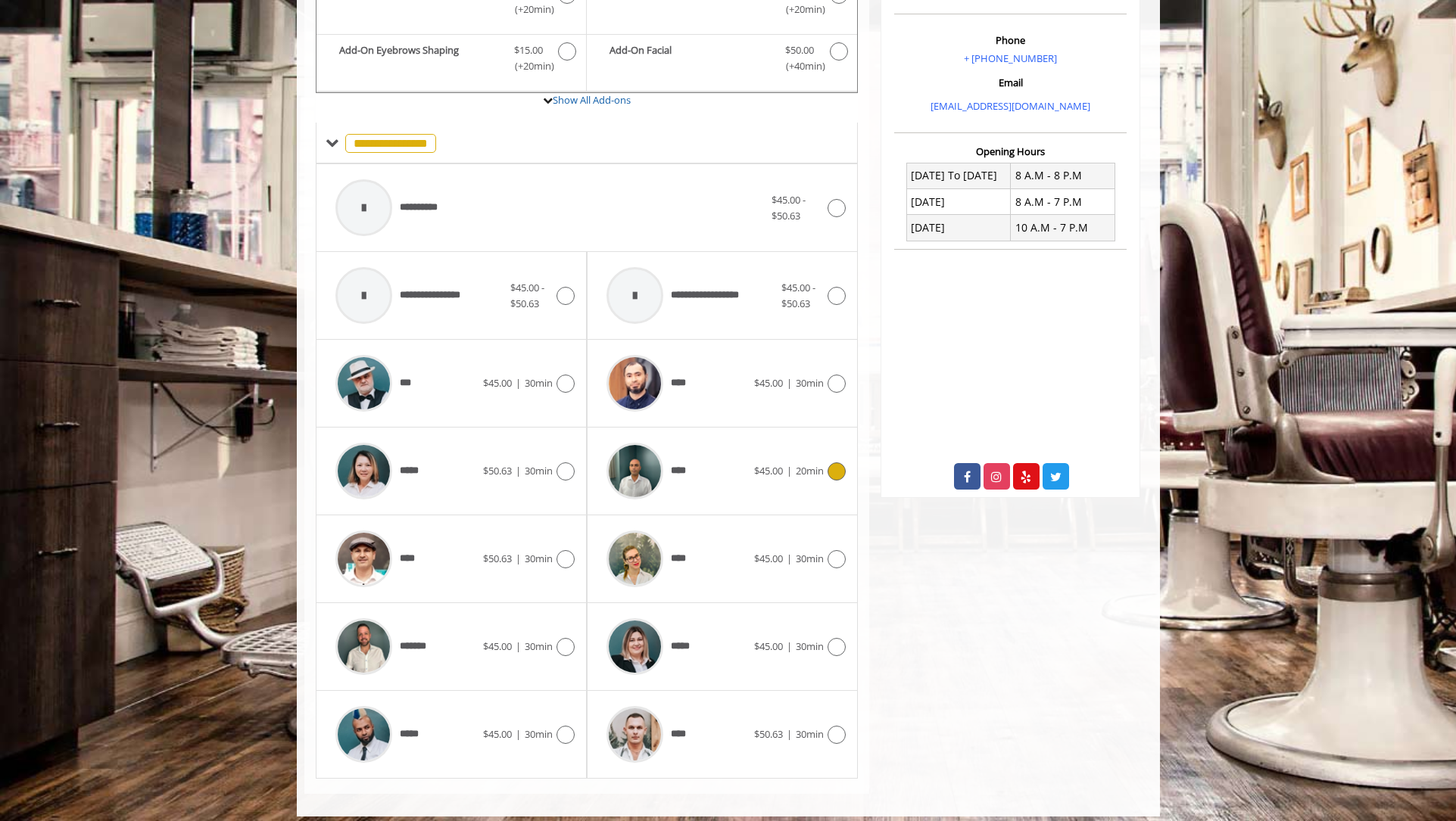
scroll to position [461, 0]
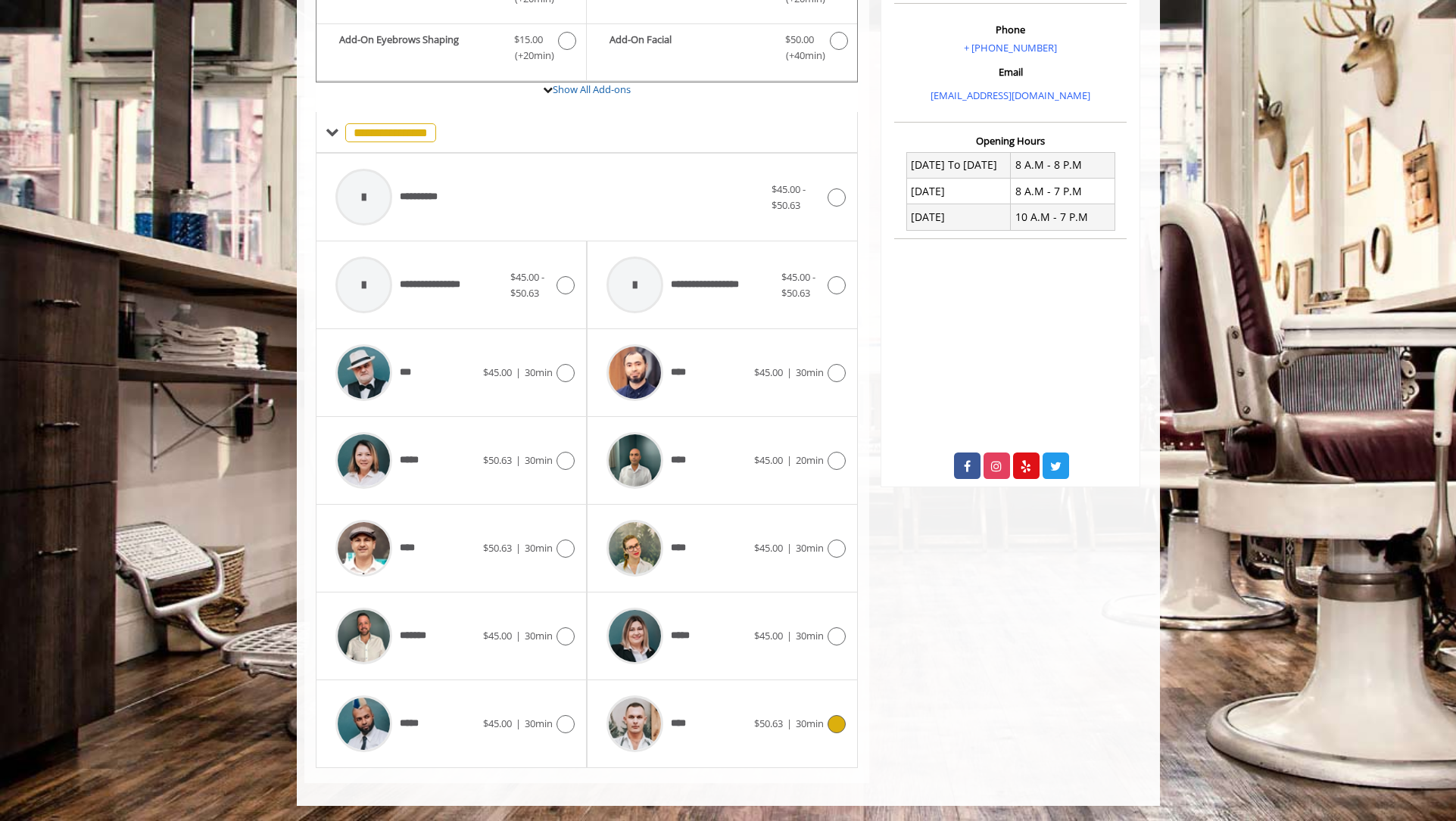
click at [828, 721] on icon at bounding box center [836, 725] width 18 height 18
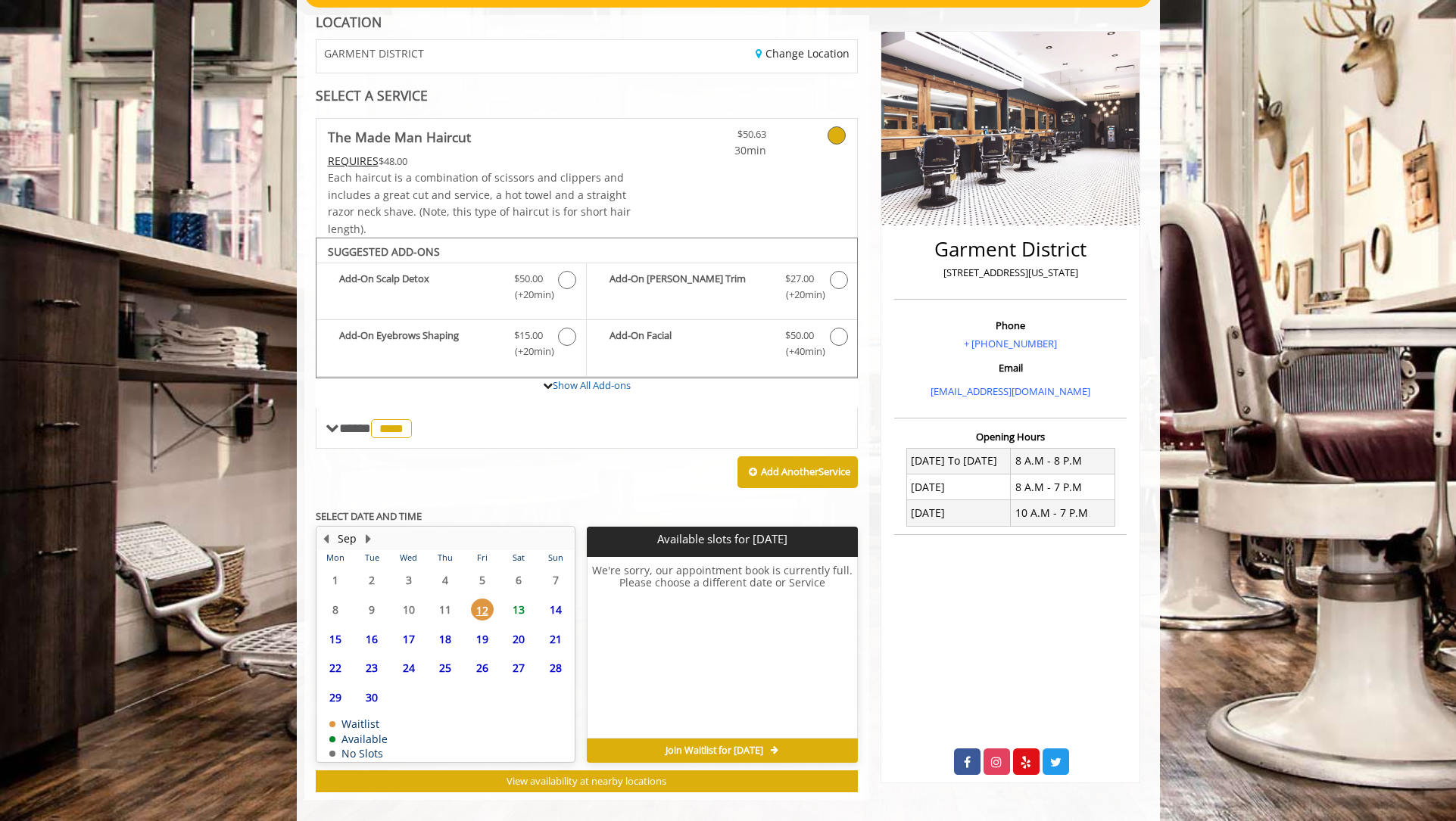
scroll to position [182, 0]
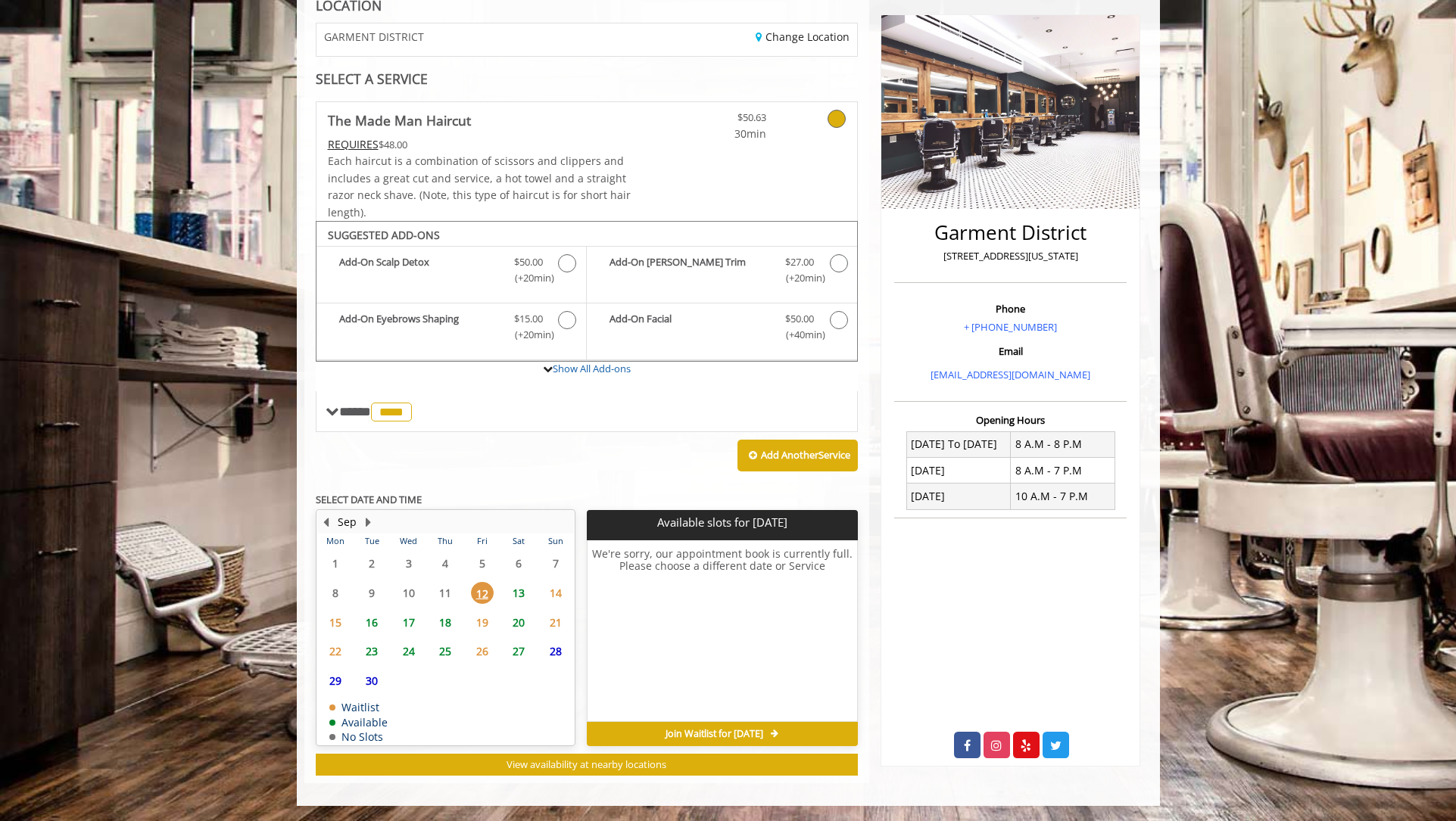
click at [402, 618] on span "17" at bounding box center [409, 622] width 23 height 22
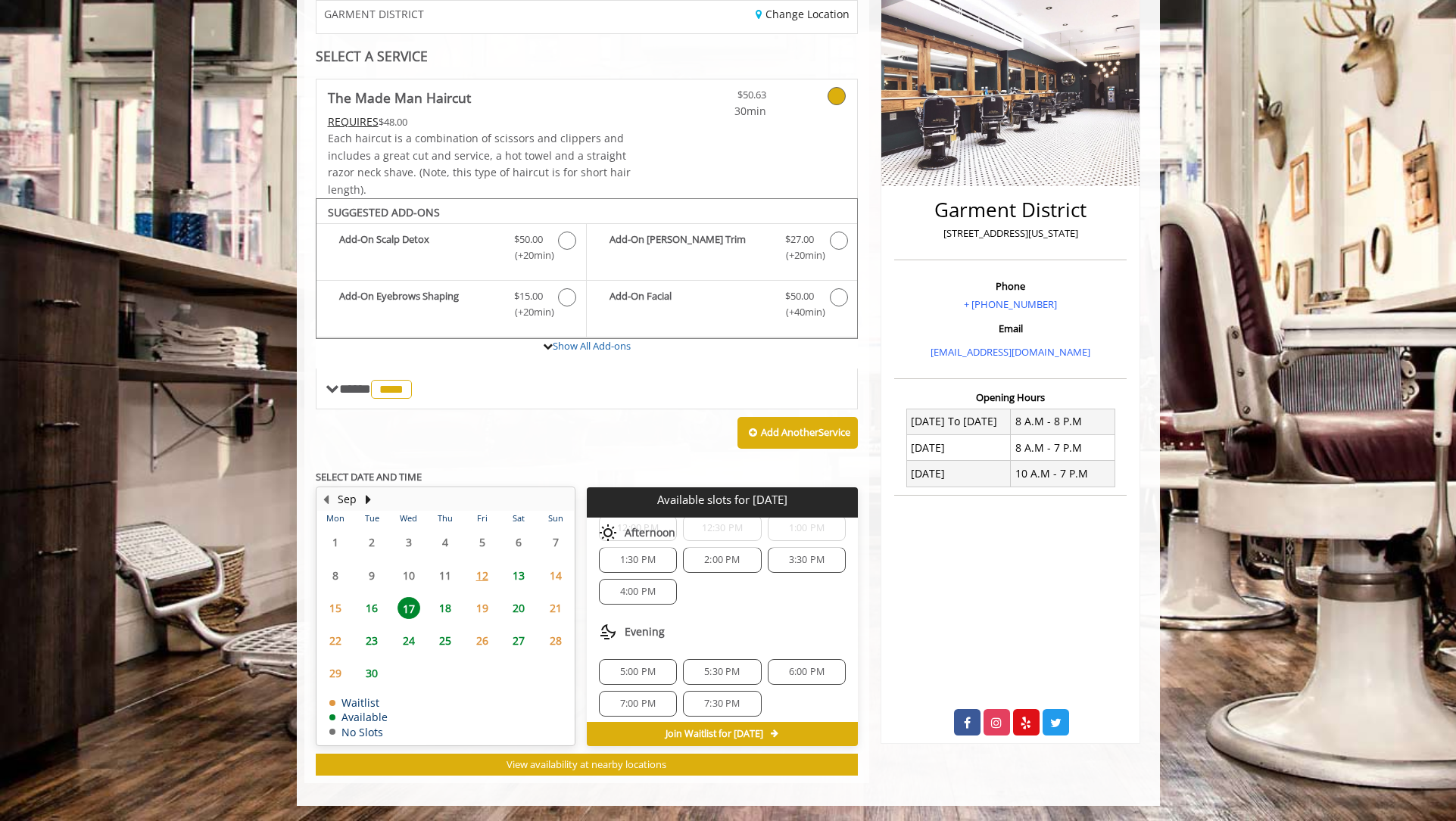
scroll to position [163, 0]
